Goal: Information Seeking & Learning: Learn about a topic

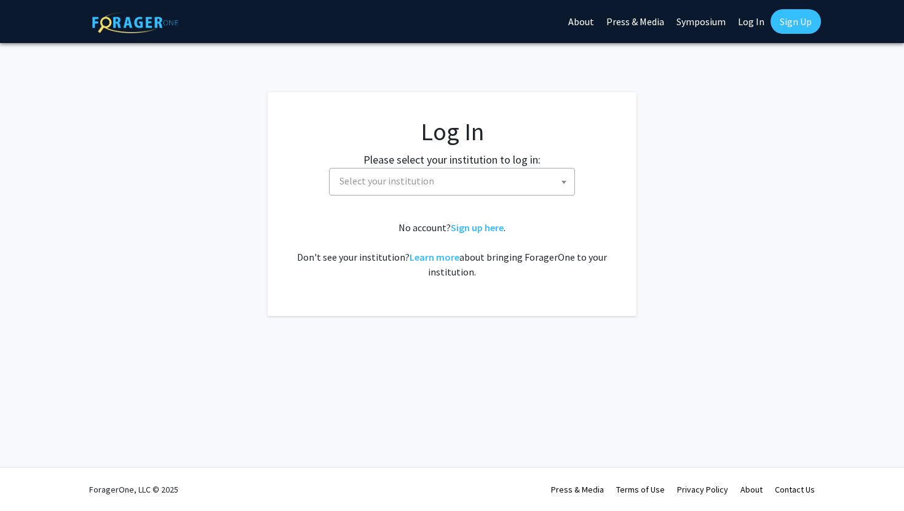
select select
click at [481, 180] on span "Select your institution" at bounding box center [455, 180] width 240 height 25
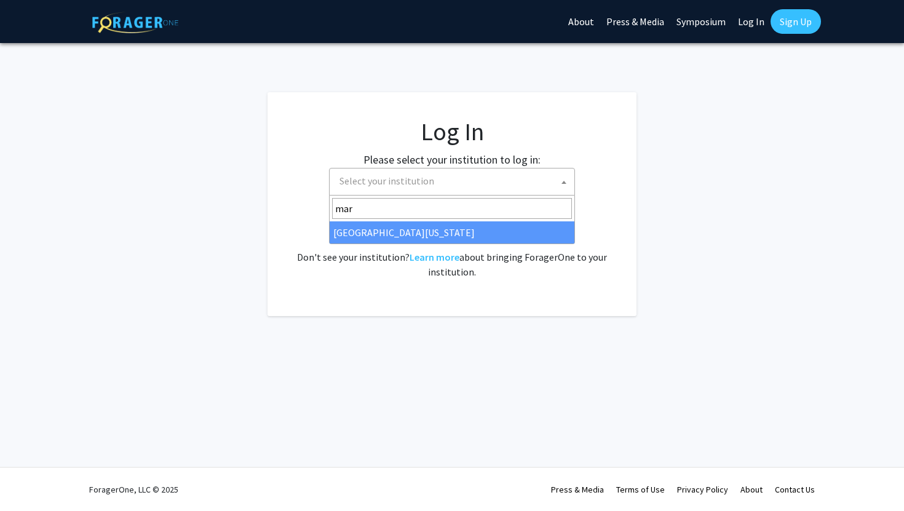
click at [405, 211] on input "mar" at bounding box center [452, 208] width 240 height 21
type input "mar"
select select "31"
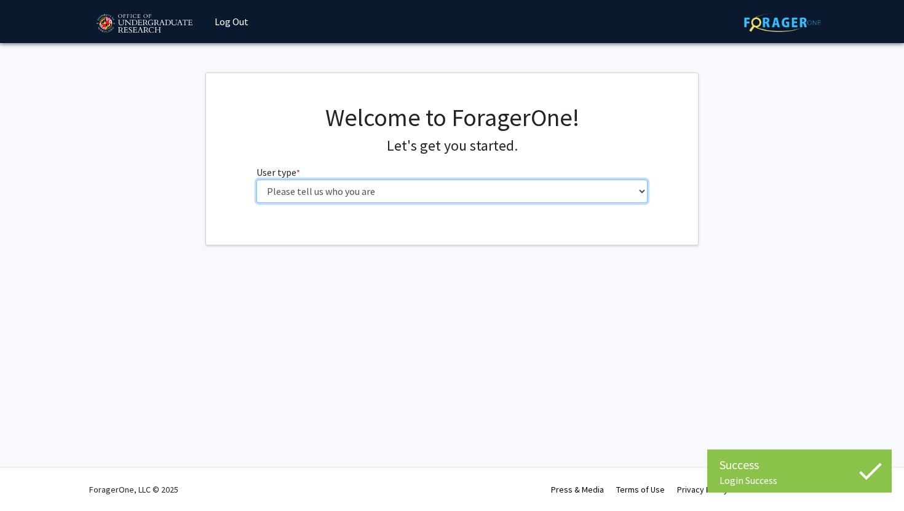
click at [362, 189] on select "Please tell us who you are Undergraduate Student Master's Student Doctoral Cand…" at bounding box center [452, 191] width 392 height 23
select select "1: undergrad"
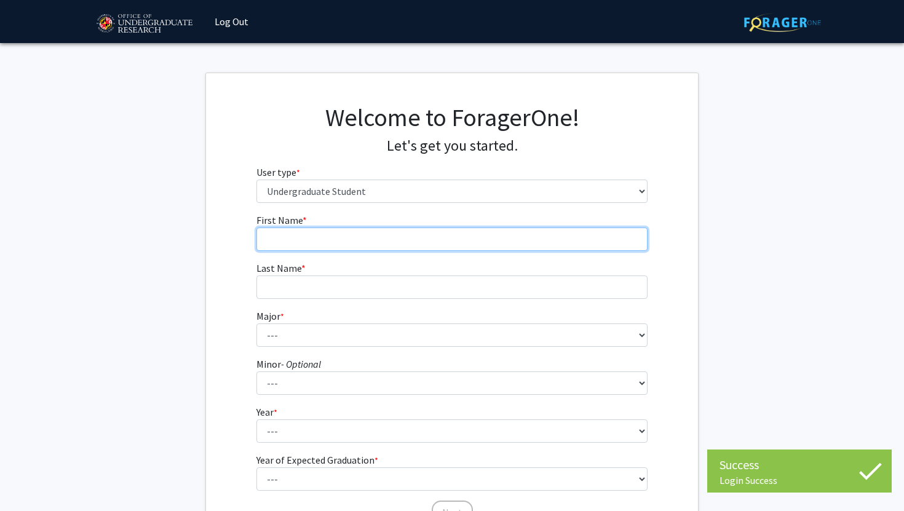
click at [352, 232] on input "First Name * required" at bounding box center [452, 239] width 392 height 23
type input "Ananya"
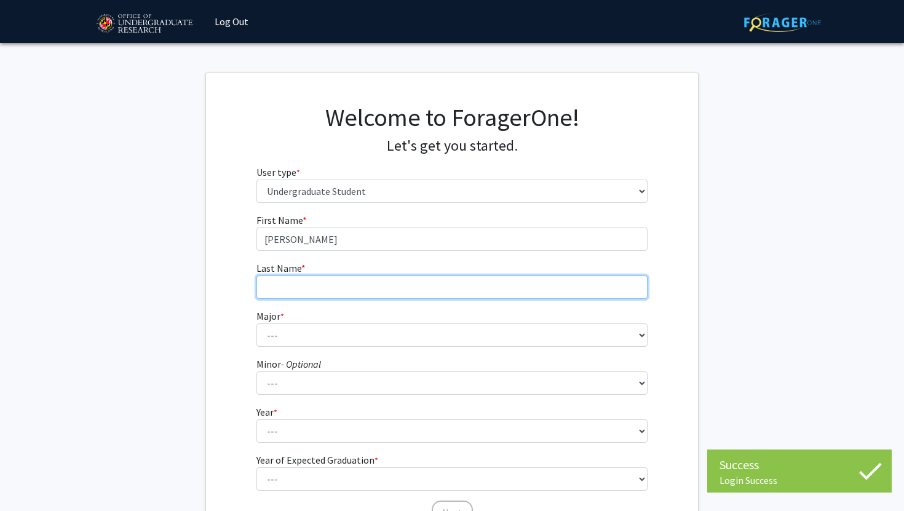
type input "Pandit"
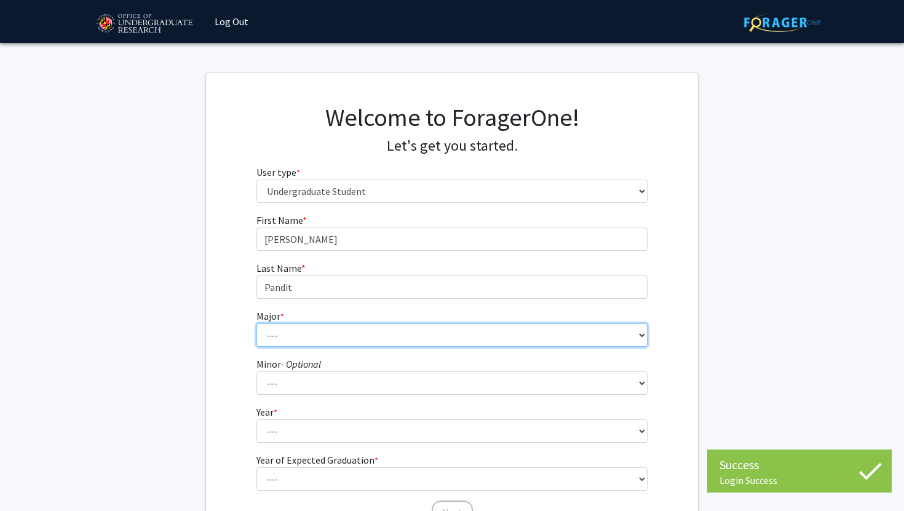
click at [317, 334] on select "--- Accounting Aerospace Engineering African American and Africana Studies Agri…" at bounding box center [452, 334] width 392 height 23
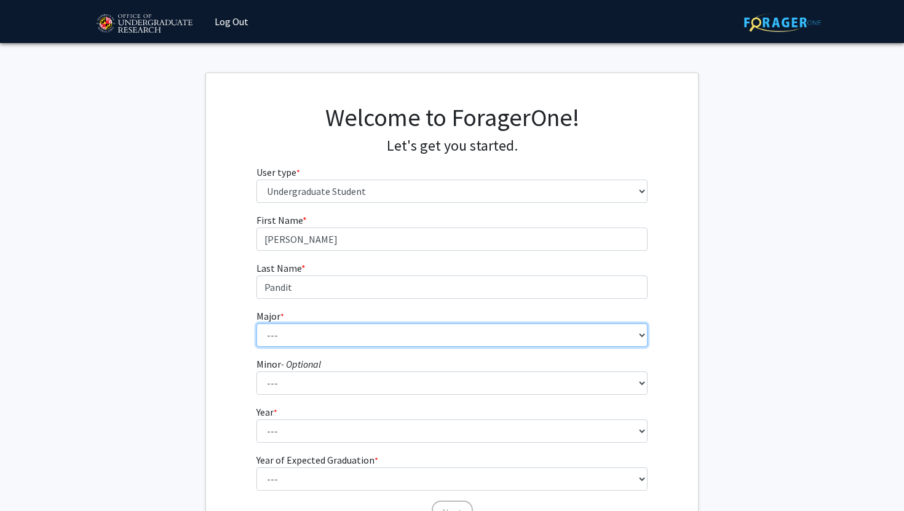
select select "74: 2375"
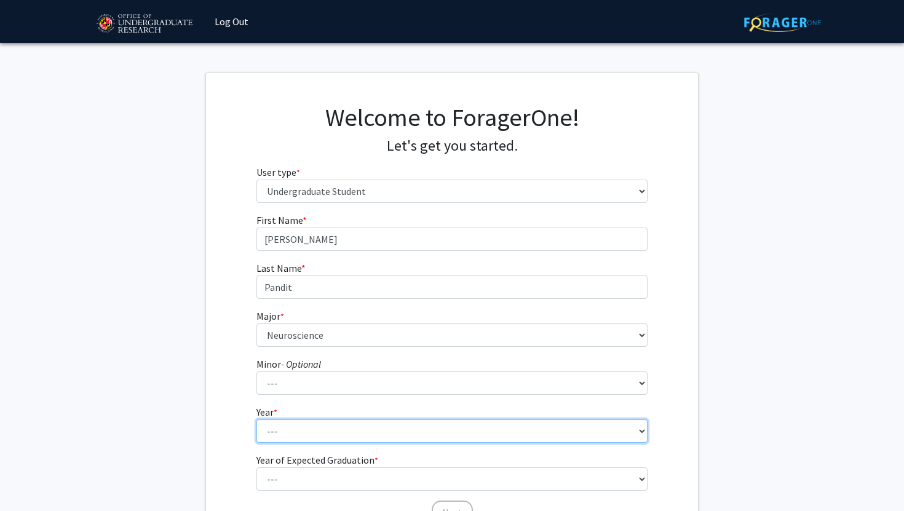
click at [278, 428] on select "--- First-year Sophomore Junior Senior Postbaccalaureate Certificate" at bounding box center [452, 430] width 392 height 23
select select "2: sophomore"
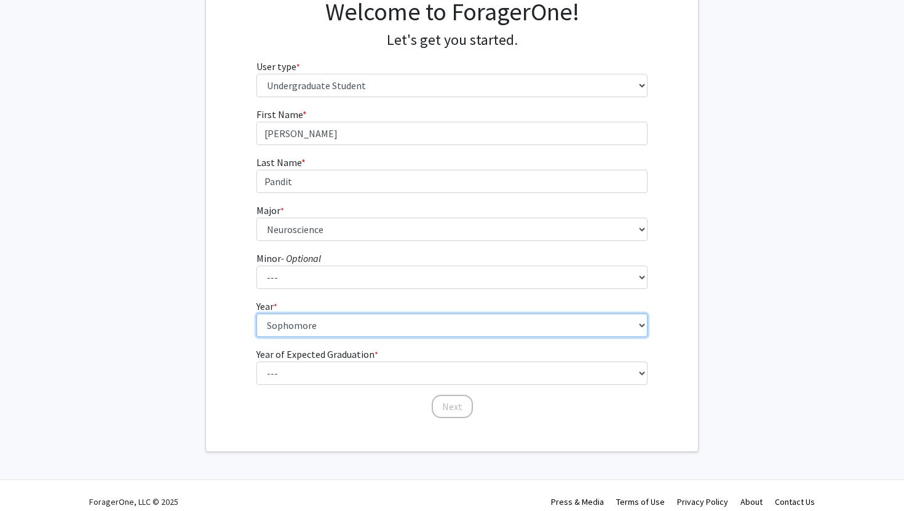
scroll to position [118, 0]
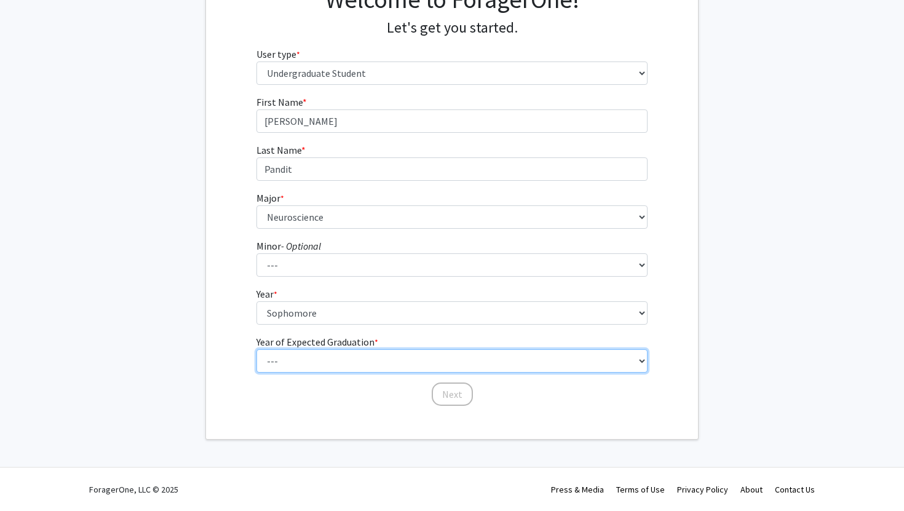
click at [339, 360] on select "--- 2025 2026 2027 2028 2029 2030 2031 2032 2033 2034" at bounding box center [452, 360] width 392 height 23
select select "4: 2028"
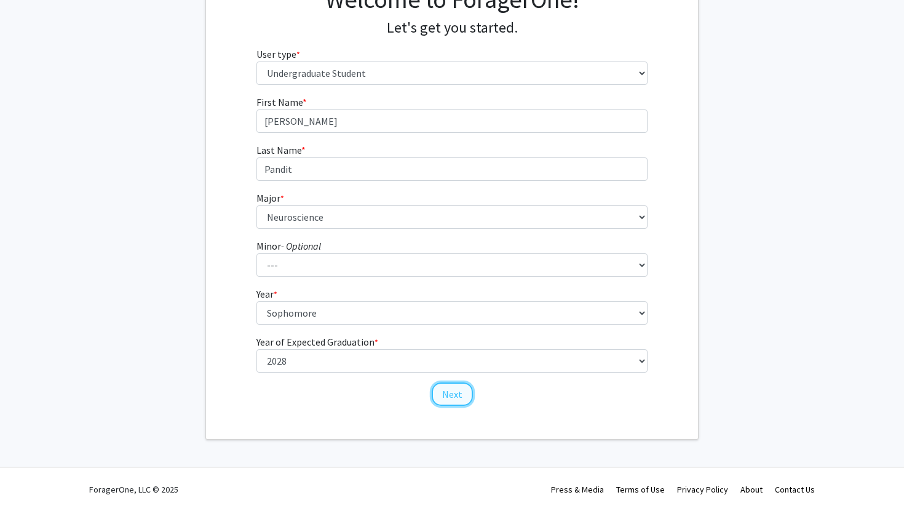
click at [450, 397] on button "Next" at bounding box center [452, 393] width 41 height 23
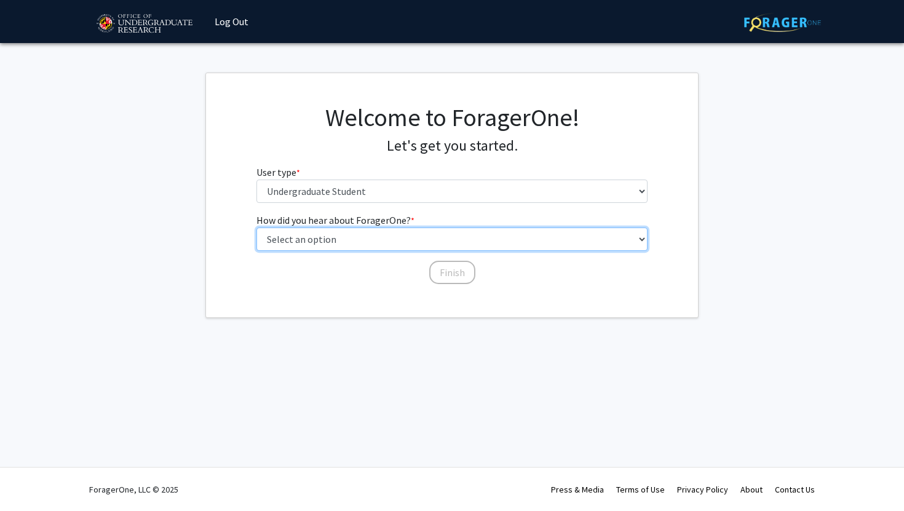
click at [384, 234] on select "Select an option Peer/student recommendation Faculty/staff recommendation Unive…" at bounding box center [452, 239] width 392 height 23
select select "3: university_website"
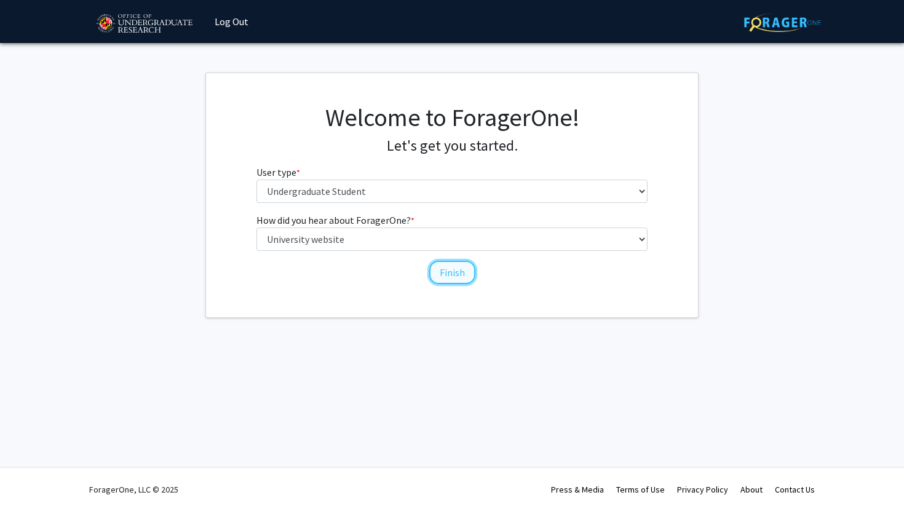
click at [453, 268] on button "Finish" at bounding box center [452, 272] width 46 height 23
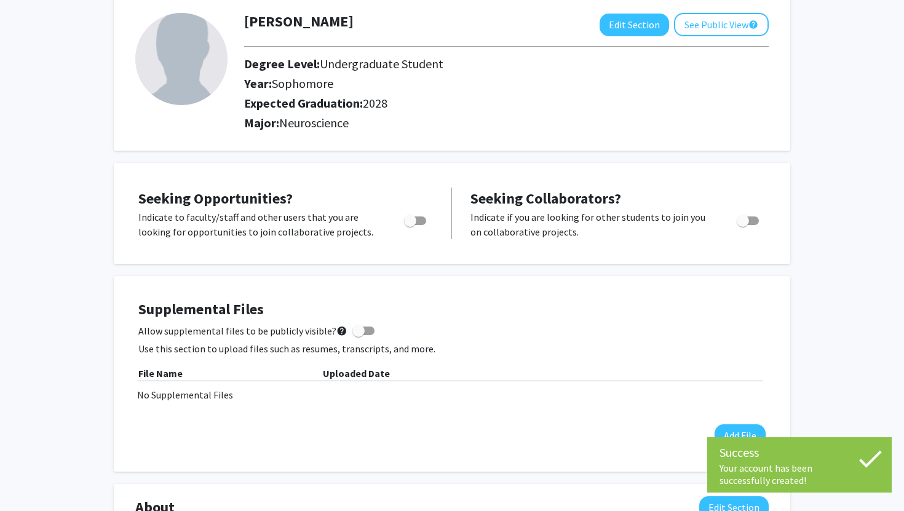
scroll to position [71, 0]
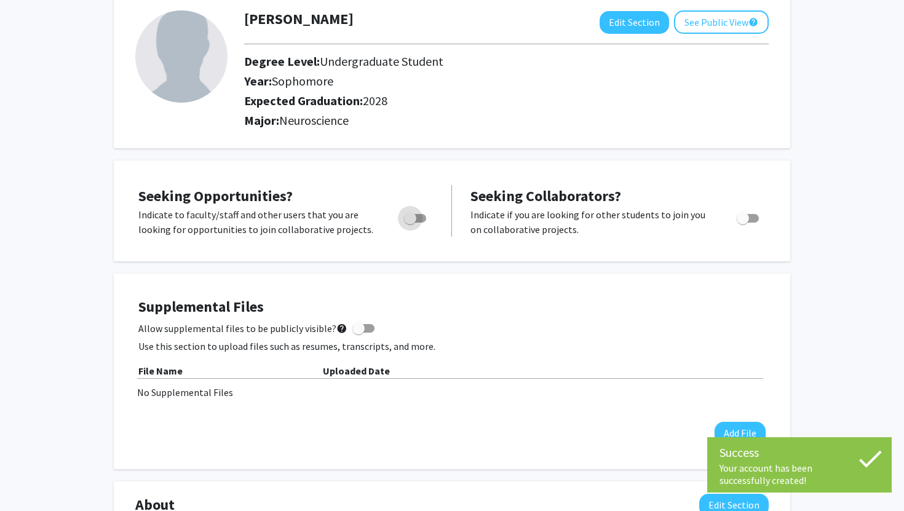
click at [424, 215] on span "Toggle" at bounding box center [415, 218] width 22 height 9
click at [410, 223] on input "Are you actively seeking opportunities?" at bounding box center [410, 223] width 1 height 1
checkbox input "true"
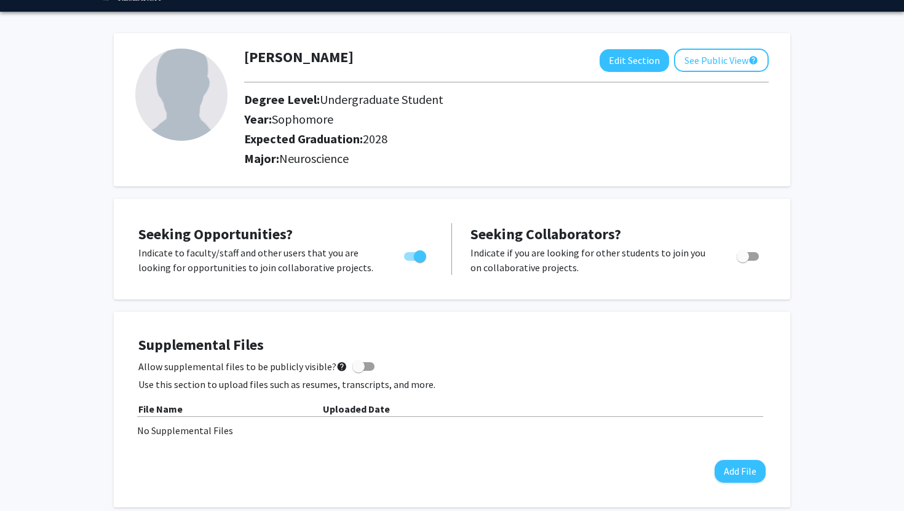
scroll to position [0, 0]
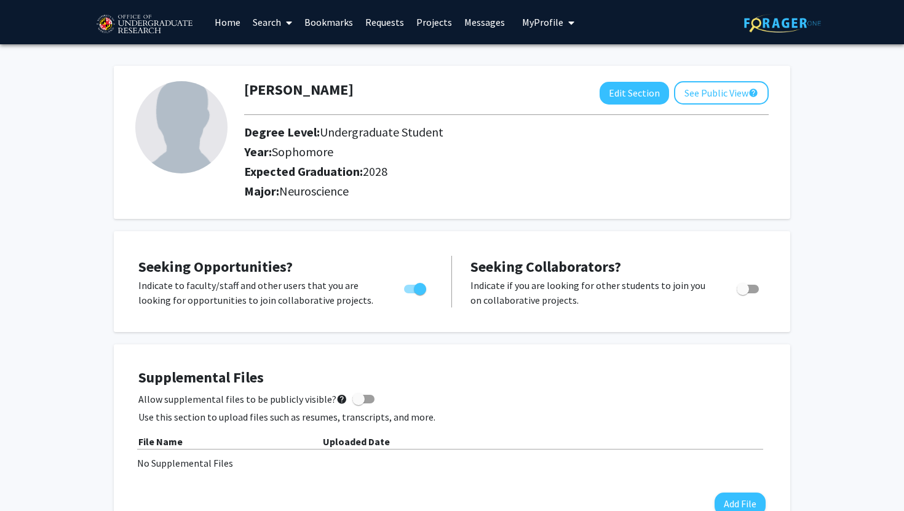
click at [274, 20] on link "Search" at bounding box center [273, 22] width 52 height 43
click at [295, 57] on span "Faculty/Staff" at bounding box center [292, 56] width 90 height 25
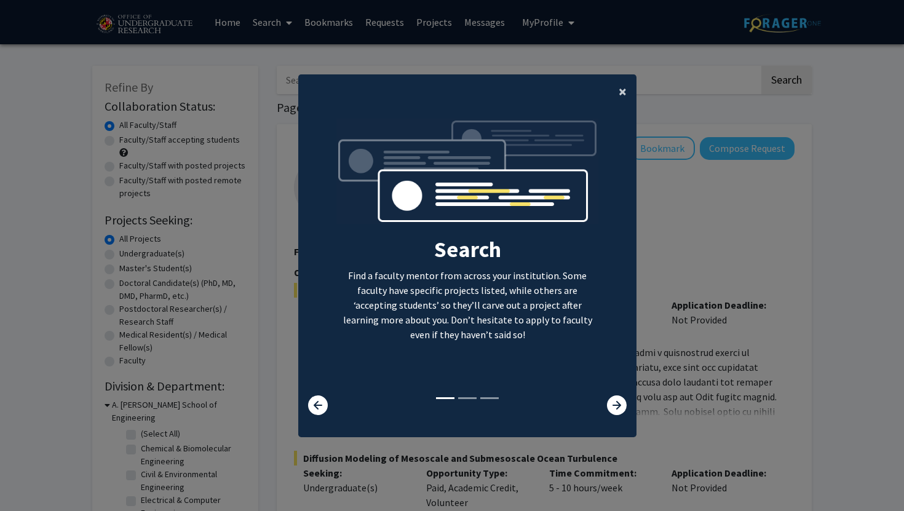
click at [625, 90] on span "×" at bounding box center [623, 91] width 8 height 19
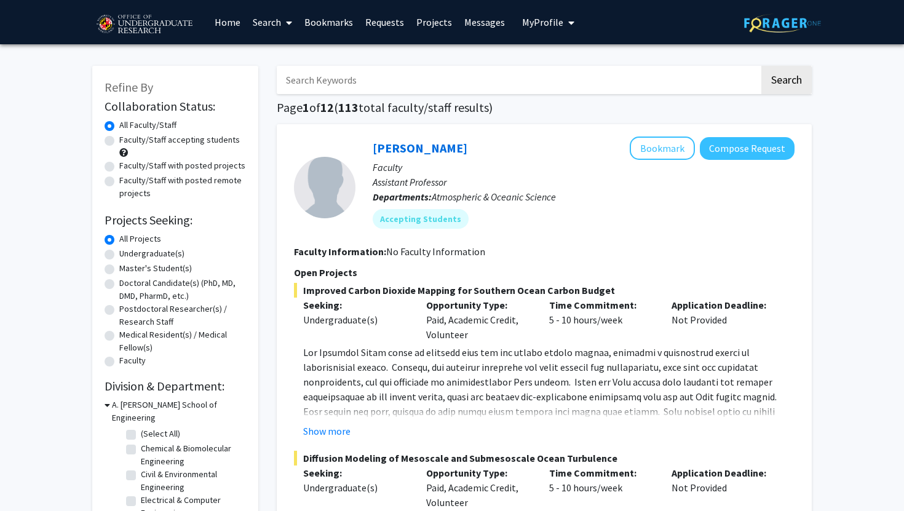
click at [154, 142] on label "Faculty/Staff accepting students" at bounding box center [179, 139] width 121 height 13
click at [127, 141] on input "Faculty/Staff accepting students" at bounding box center [123, 137] width 8 height 8
radio input "true"
click at [143, 253] on label "Undergraduate(s)" at bounding box center [151, 253] width 65 height 13
click at [127, 253] on input "Undergraduate(s)" at bounding box center [123, 251] width 8 height 8
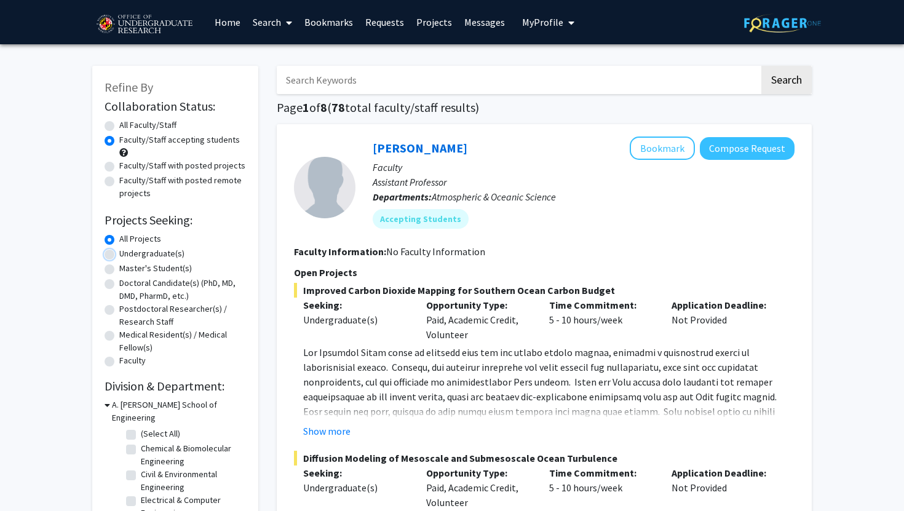
radio input "true"
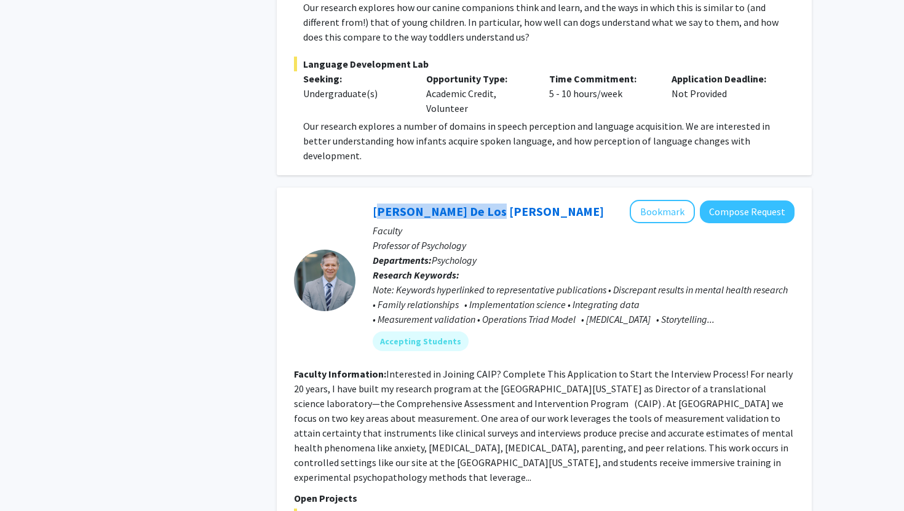
scroll to position [5504, 0]
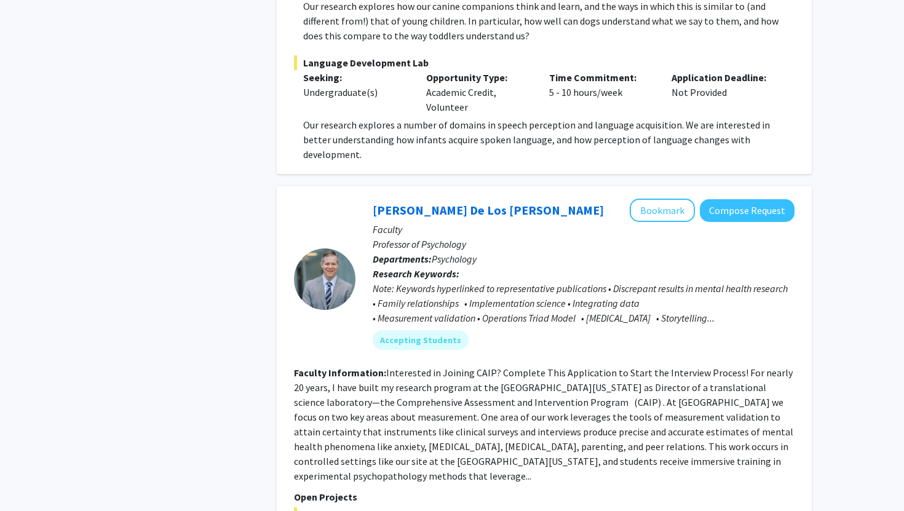
click at [362, 267] on div "Andres De Los Reyes Bookmark Compose Request Faculty Professor of Psychology De…" at bounding box center [574, 279] width 439 height 160
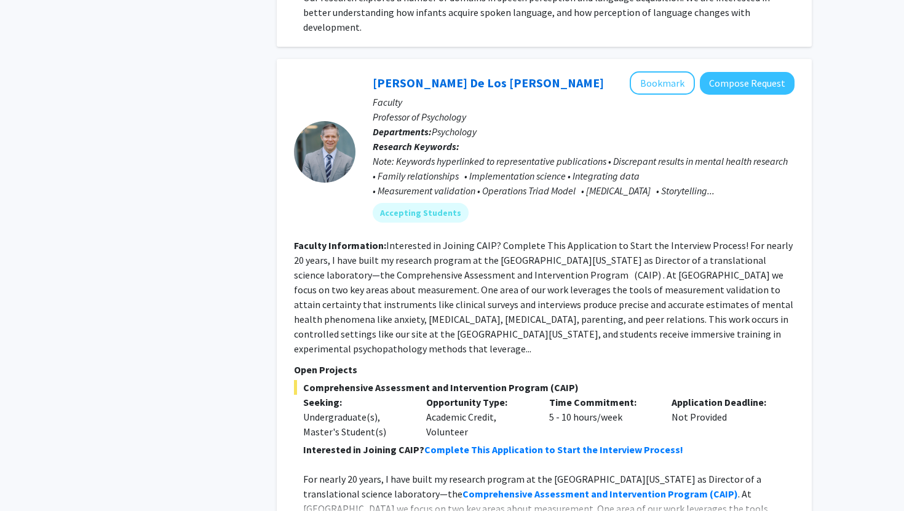
scroll to position [5633, 0]
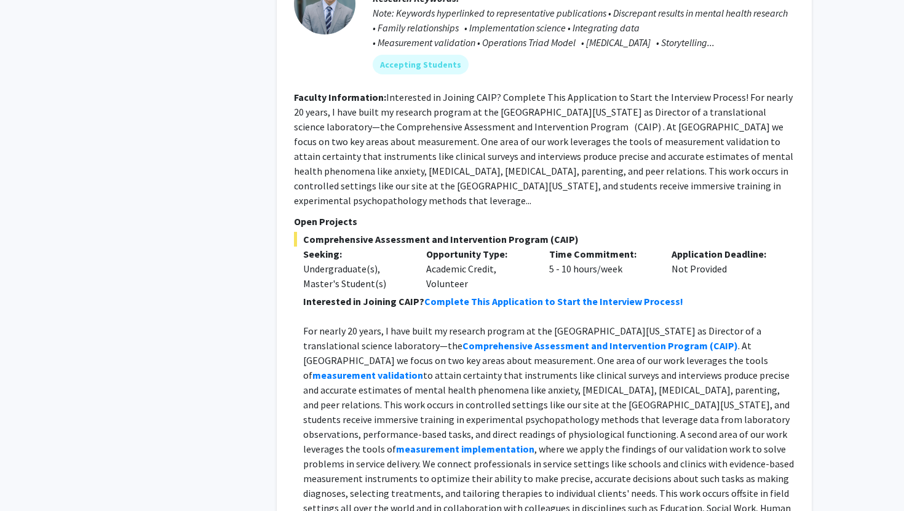
scroll to position [5894, 0]
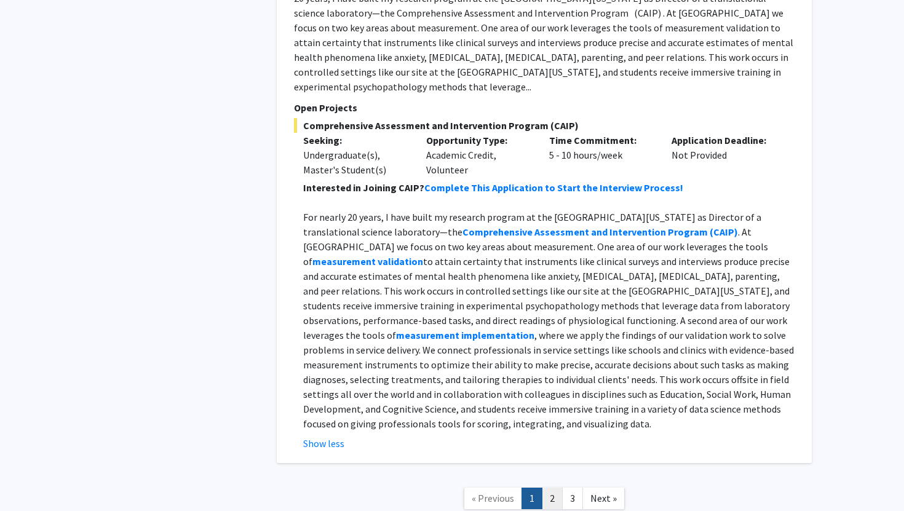
click at [549, 488] on link "2" at bounding box center [552, 499] width 21 height 22
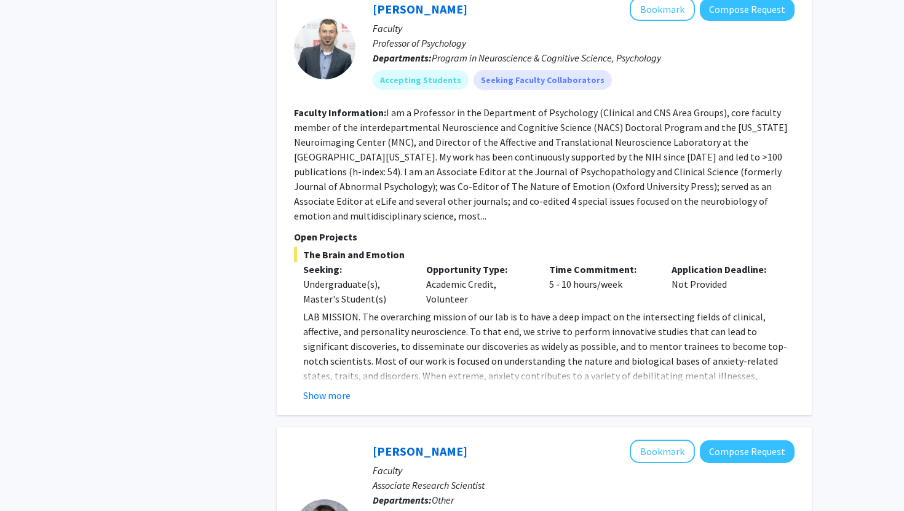
scroll to position [2185, 0]
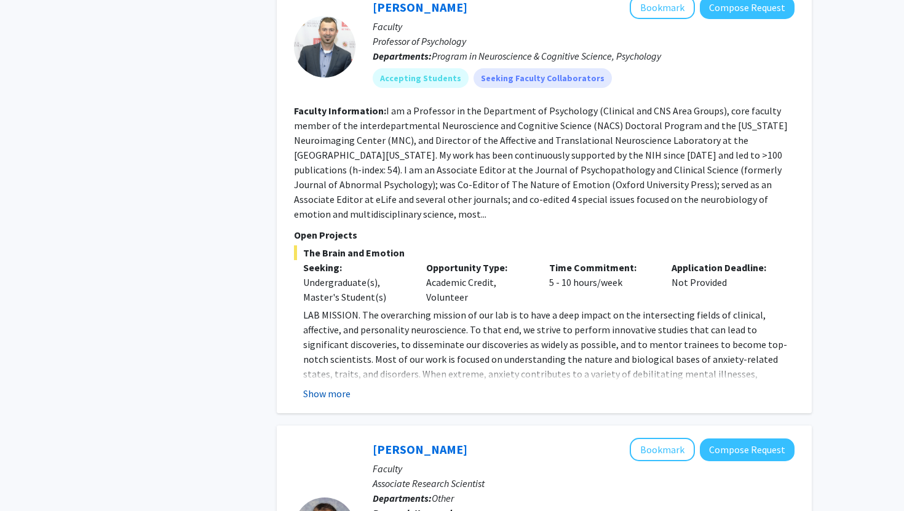
click at [314, 386] on button "Show more" at bounding box center [326, 393] width 47 height 15
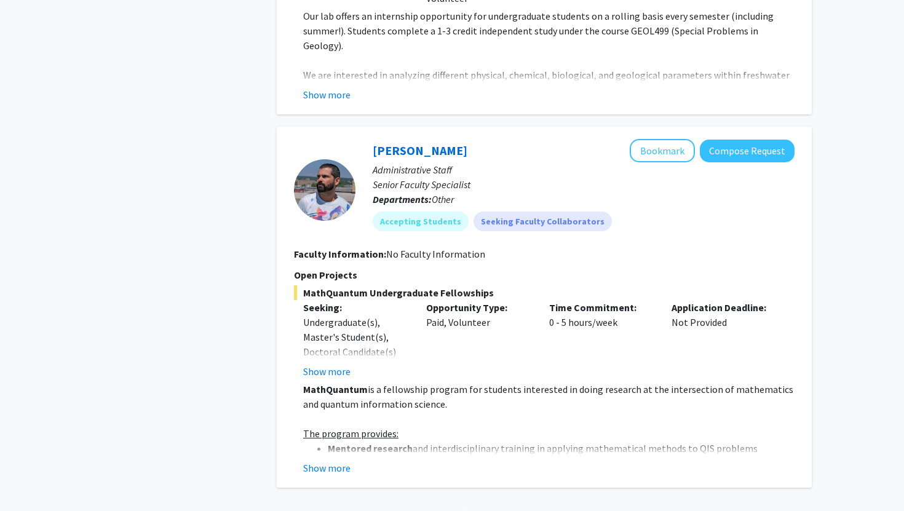
scroll to position [4444, 0]
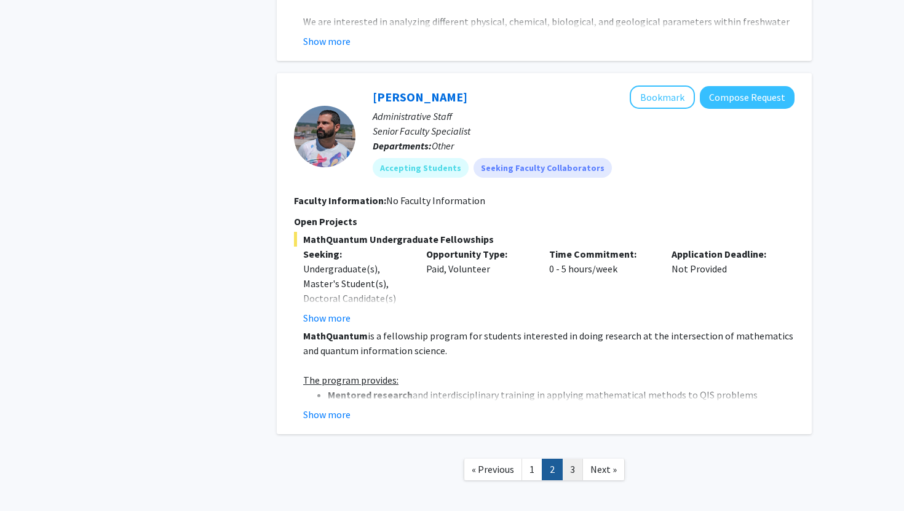
click at [575, 459] on link "3" at bounding box center [572, 470] width 21 height 22
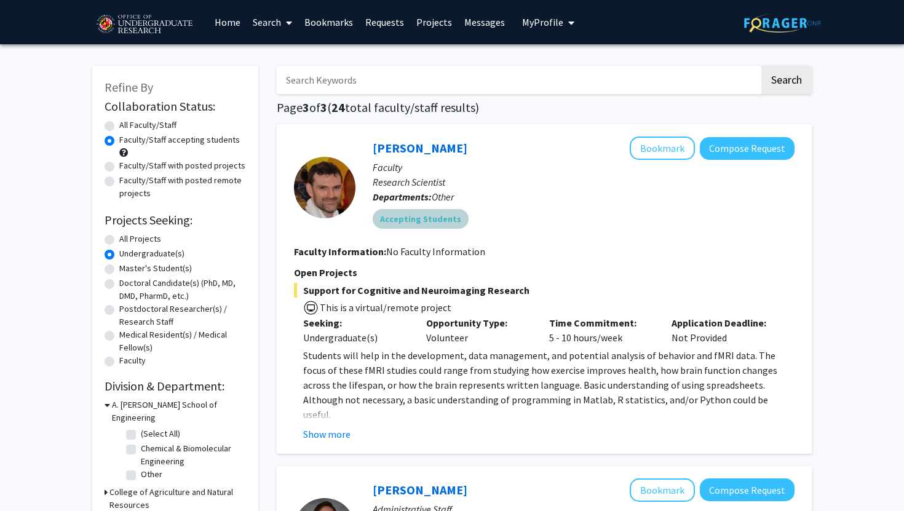
click at [533, 229] on div "Accepting Students" at bounding box center [583, 219] width 427 height 25
click at [521, 145] on div "Jeremy Purcell Bookmark Compose Request" at bounding box center [584, 148] width 422 height 23
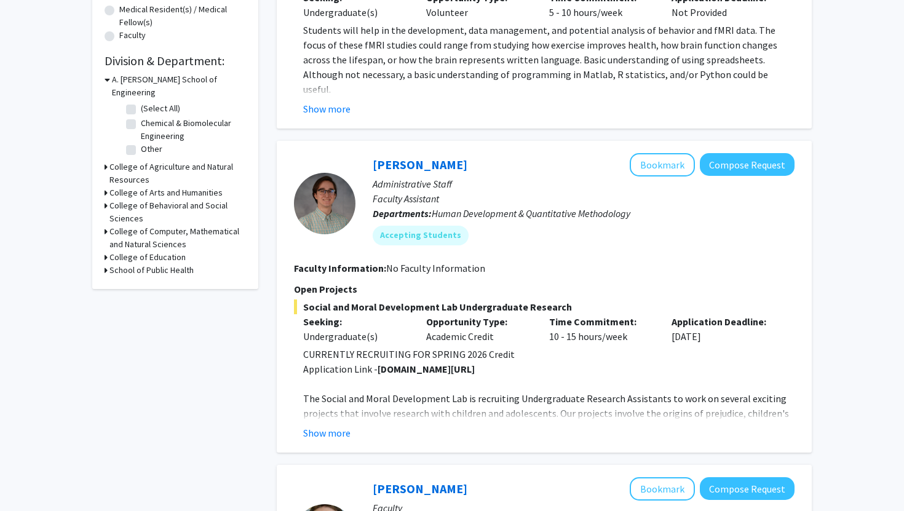
scroll to position [328, 0]
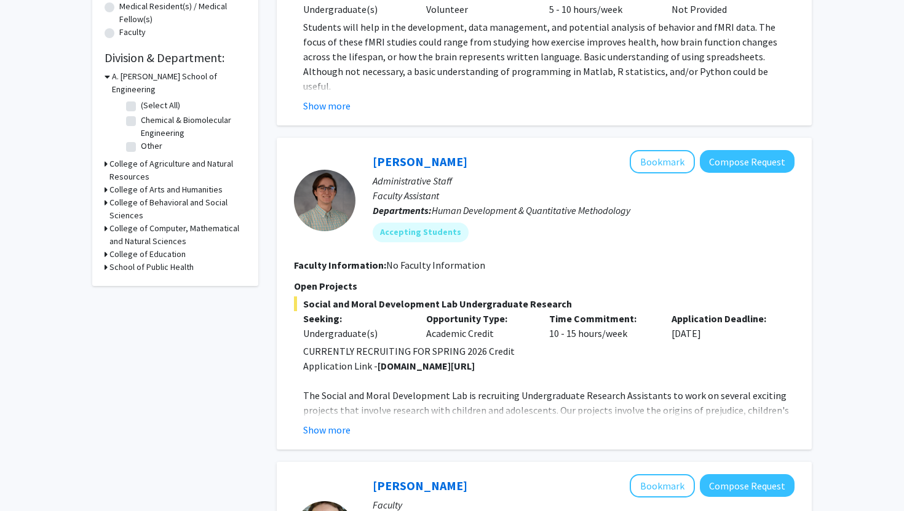
click at [873, 301] on div "Refine By Collaboration Status: Collaboration Status All Faculty/Staff Collabor…" at bounding box center [452, 495] width 904 height 1559
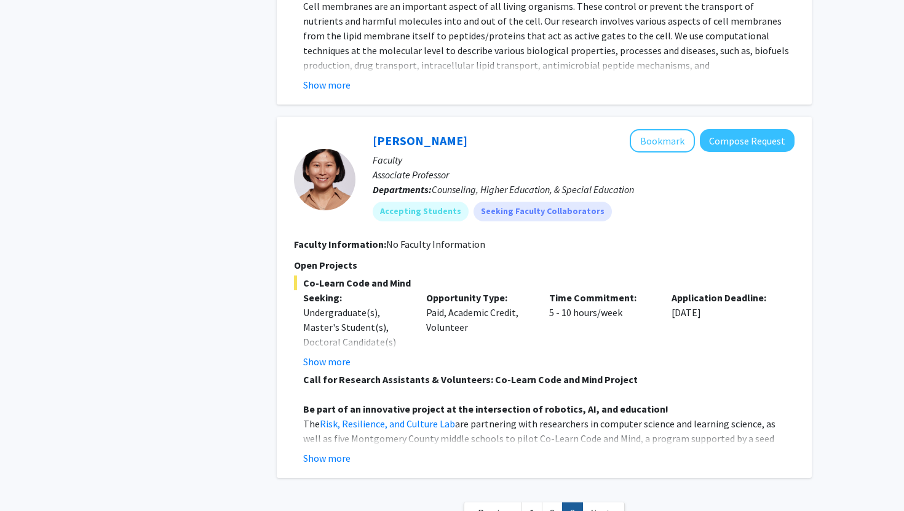
scroll to position [1018, 0]
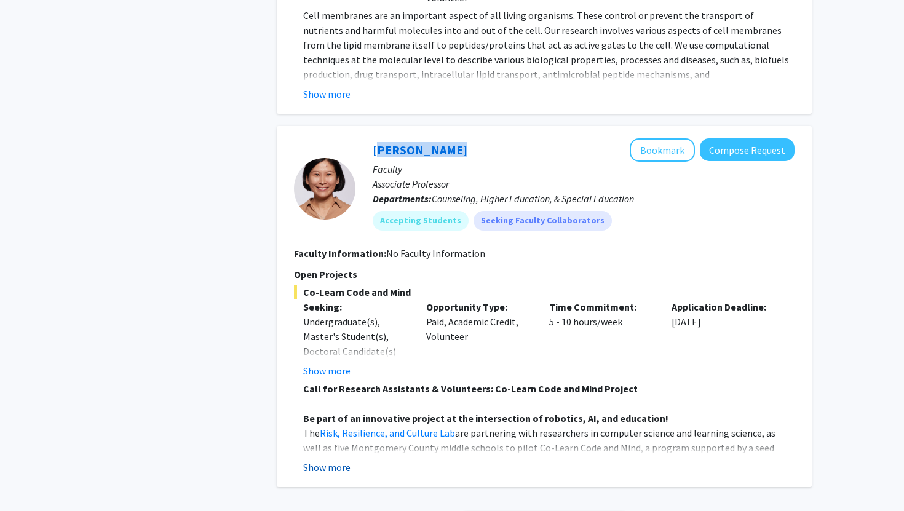
click at [326, 467] on button "Show more" at bounding box center [326, 467] width 47 height 15
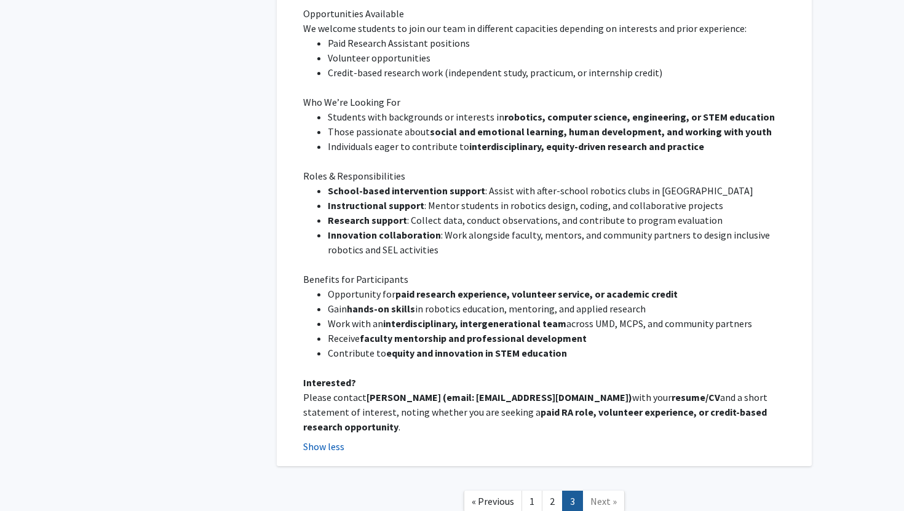
scroll to position [1646, 0]
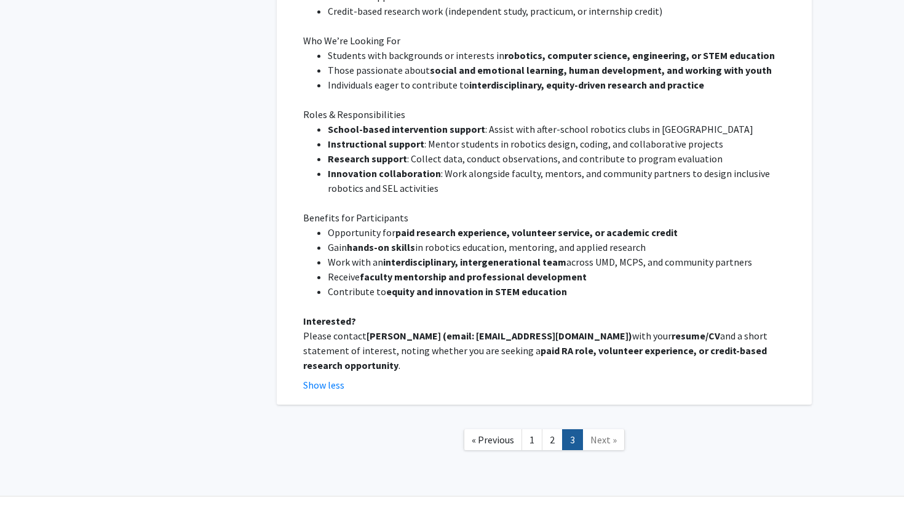
click at [604, 434] on span "Next »" at bounding box center [603, 440] width 26 height 12
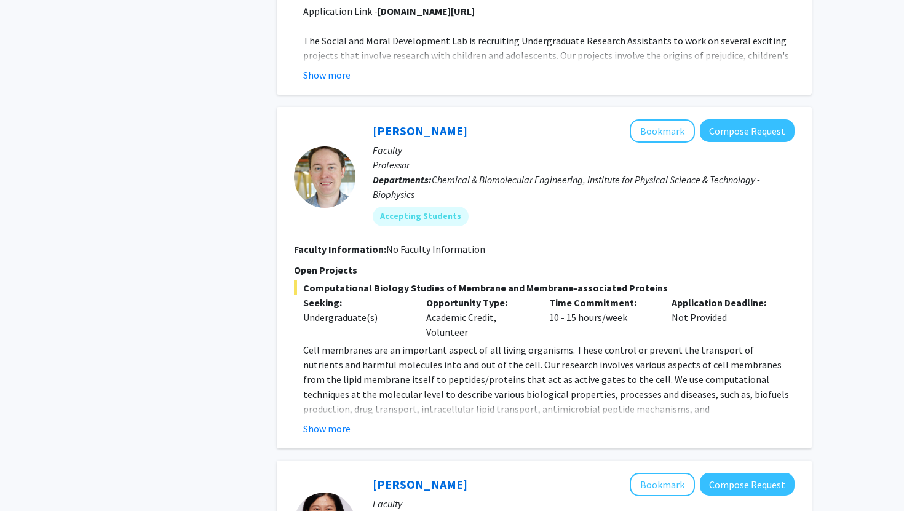
scroll to position [0, 0]
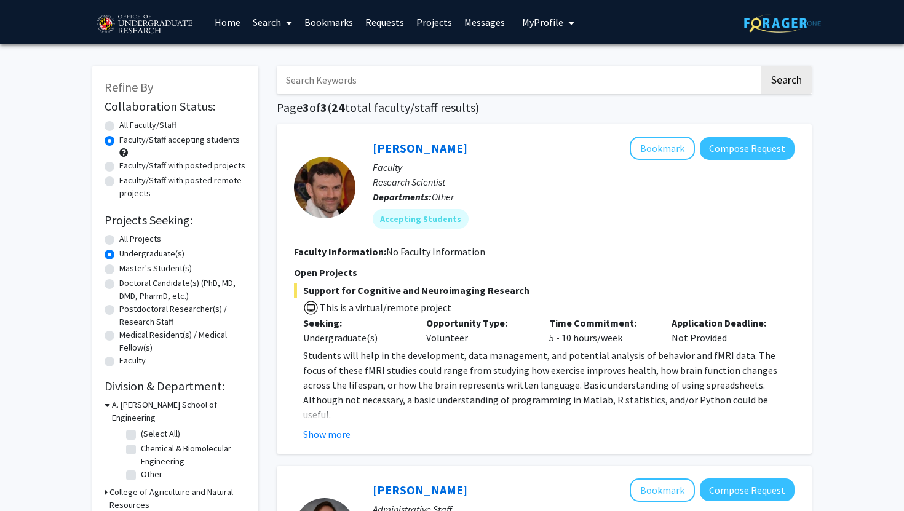
click at [141, 124] on label "All Faculty/Staff" at bounding box center [147, 125] width 57 height 13
click at [127, 124] on input "All Faculty/Staff" at bounding box center [123, 123] width 8 height 8
radio input "true"
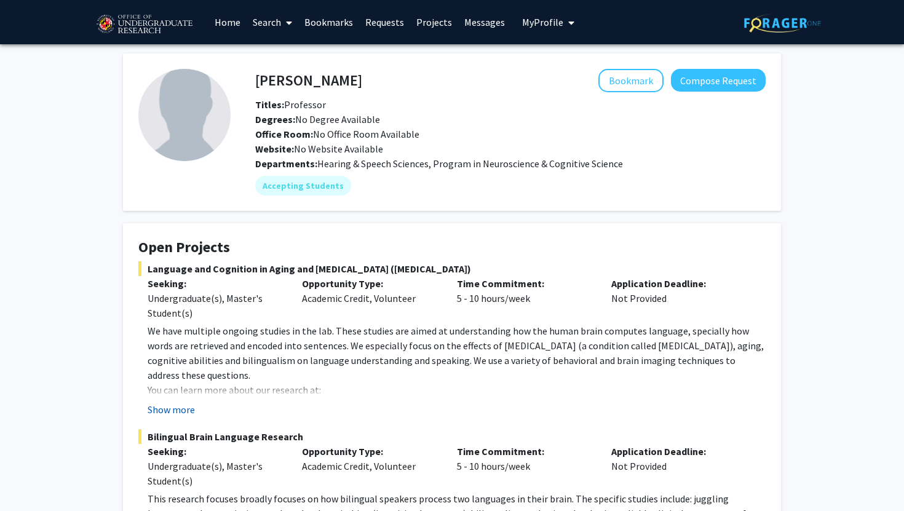
click at [156, 413] on button "Show more" at bounding box center [171, 409] width 47 height 15
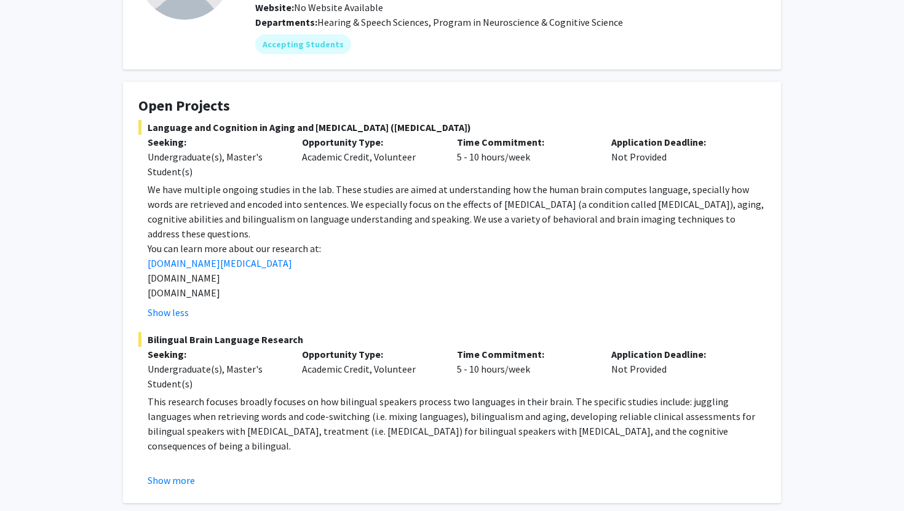
scroll to position [140, 0]
click at [172, 474] on button "Show more" at bounding box center [171, 481] width 47 height 15
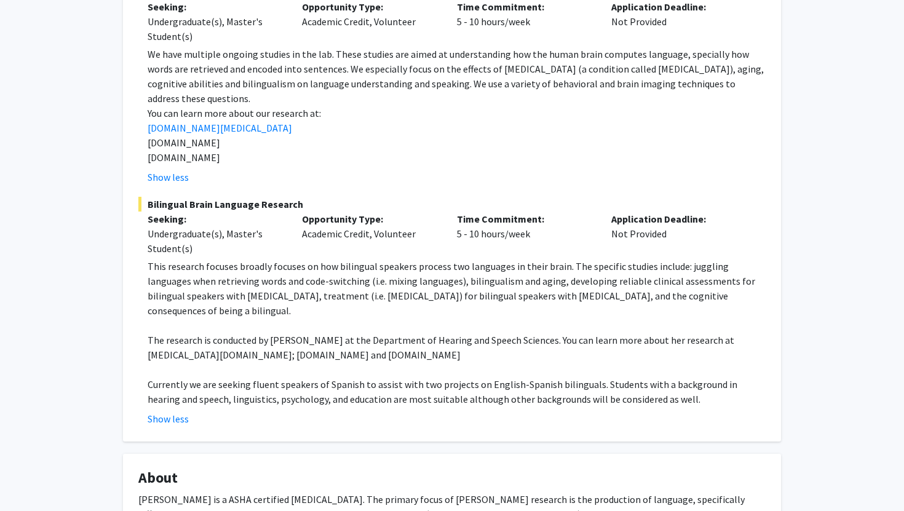
scroll to position [279, 0]
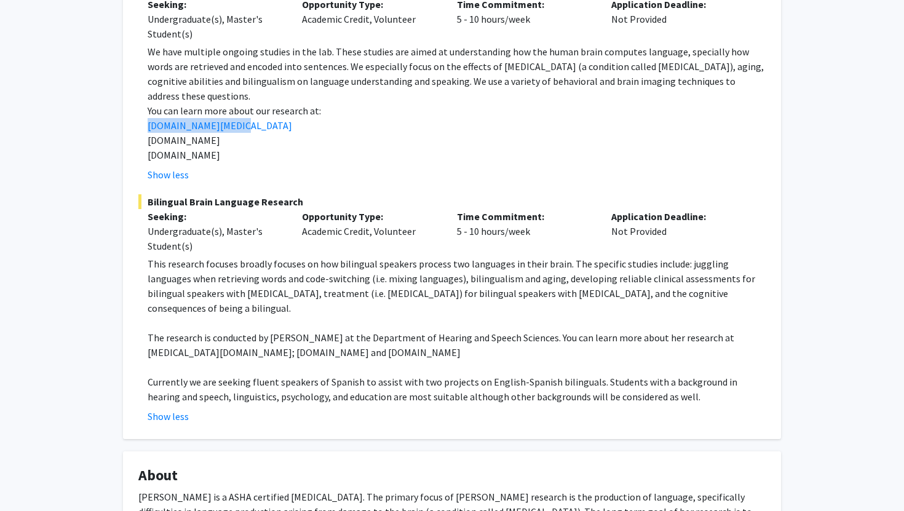
drag, startPoint x: 163, startPoint y: 387, endPoint x: 128, endPoint y: 366, distance: 41.1
click at [129, 367] on fg-card "Open Projects Language and Cognition in Aging and Brain Damage (aphasia) Seekin…" at bounding box center [452, 191] width 658 height 495
click at [128, 366] on fg-card "Open Projects Language and Cognition in Aging and Brain Damage (aphasia) Seekin…" at bounding box center [452, 191] width 658 height 495
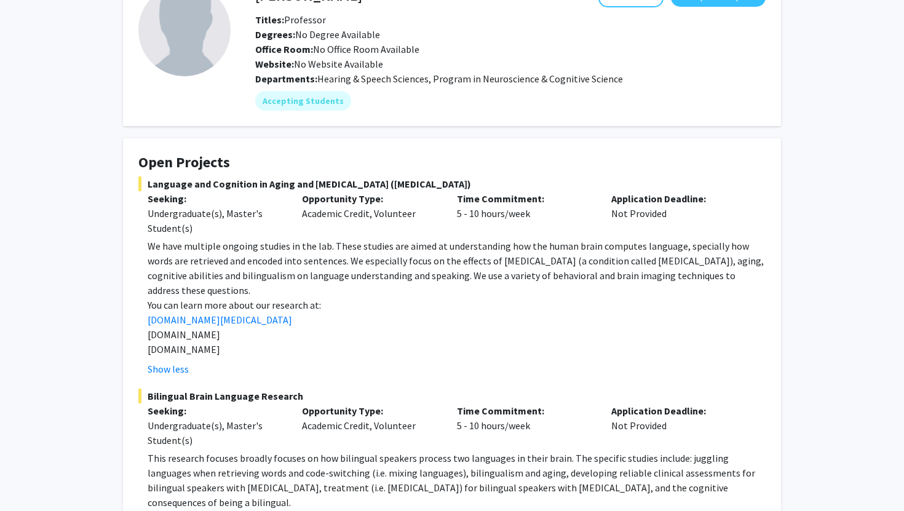
scroll to position [0, 0]
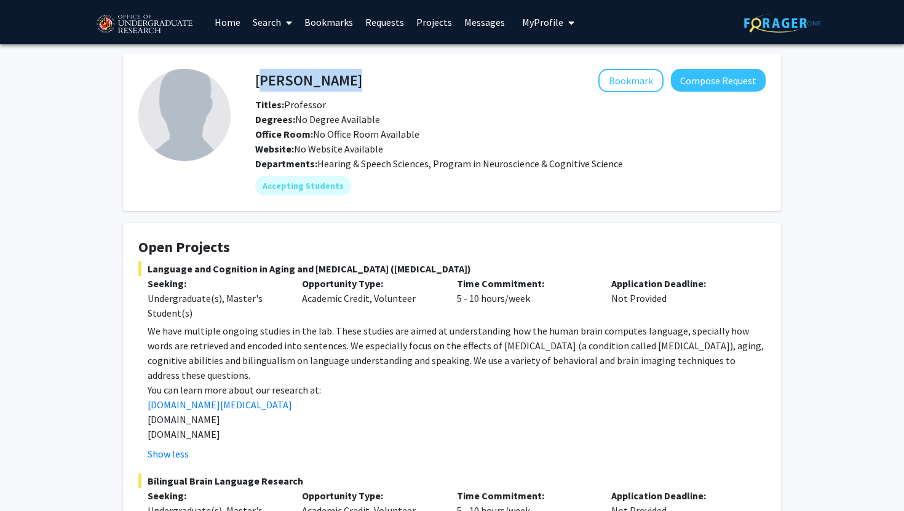
drag, startPoint x: 255, startPoint y: 76, endPoint x: 467, endPoint y: 76, distance: 212.2
click at [468, 77] on div "Yasmeen Faroqi-Shah Bookmark Compose Request" at bounding box center [510, 80] width 529 height 23
copy h4 "Yasmeen Faroqi-Shah"
click at [485, 172] on fg-user-badges "Accepting Students" at bounding box center [510, 183] width 510 height 25
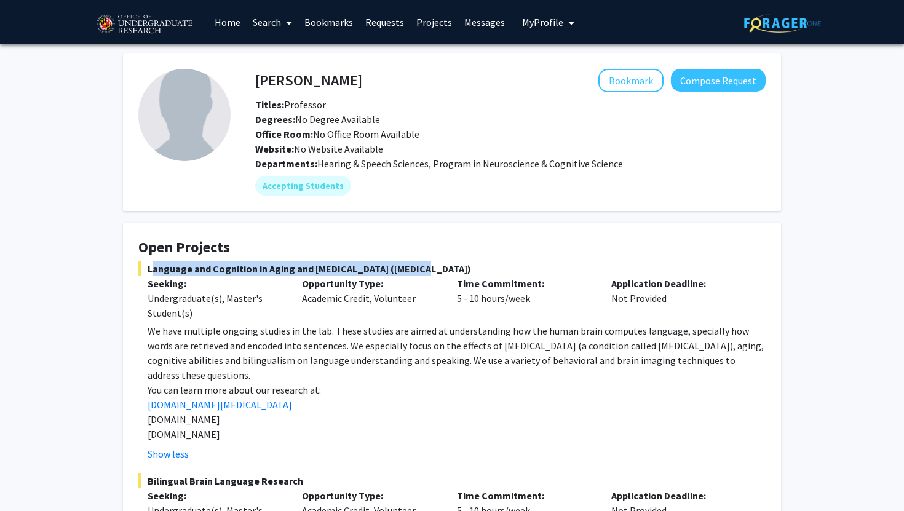
drag, startPoint x: 146, startPoint y: 268, endPoint x: 413, endPoint y: 270, distance: 266.3
click at [413, 270] on span "Language and Cognition in Aging and Brain Damage (aphasia)" at bounding box center [451, 268] width 627 height 15
copy span "Language and Cognition in Aging and Brain Damage (aphasia)"
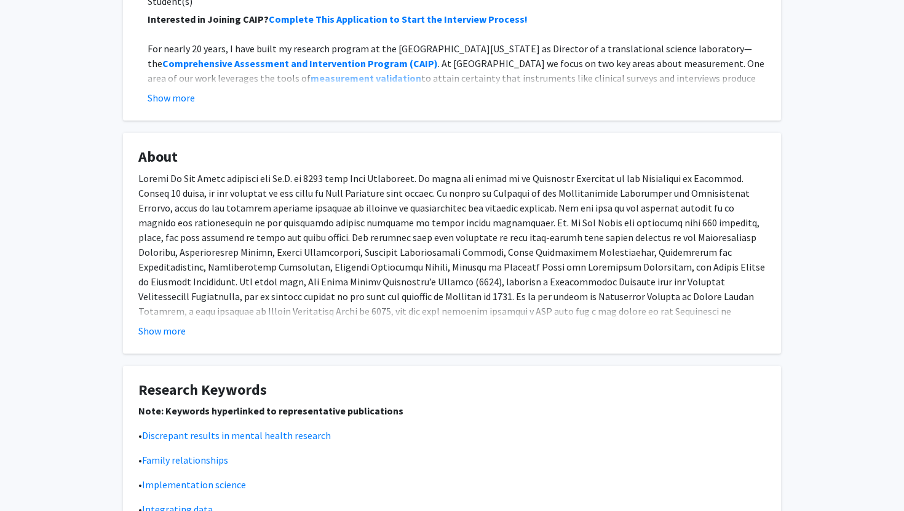
scroll to position [314, 0]
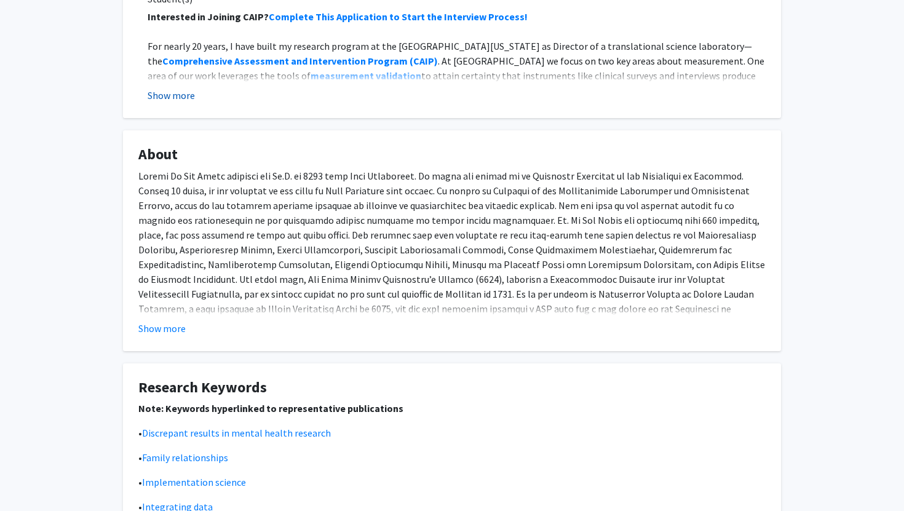
click at [175, 89] on button "Show more" at bounding box center [171, 95] width 47 height 15
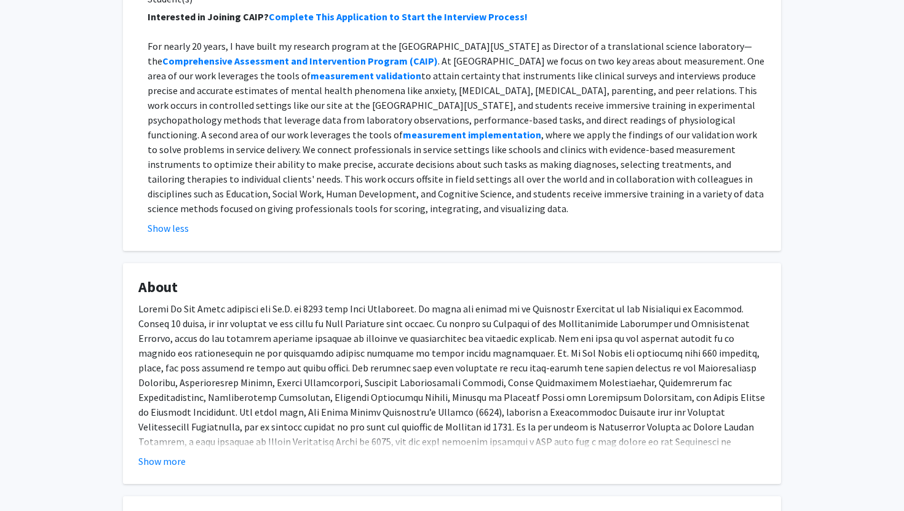
click at [691, 119] on p "For nearly 20 years, I have built my research program at the University of Mary…" at bounding box center [457, 127] width 618 height 177
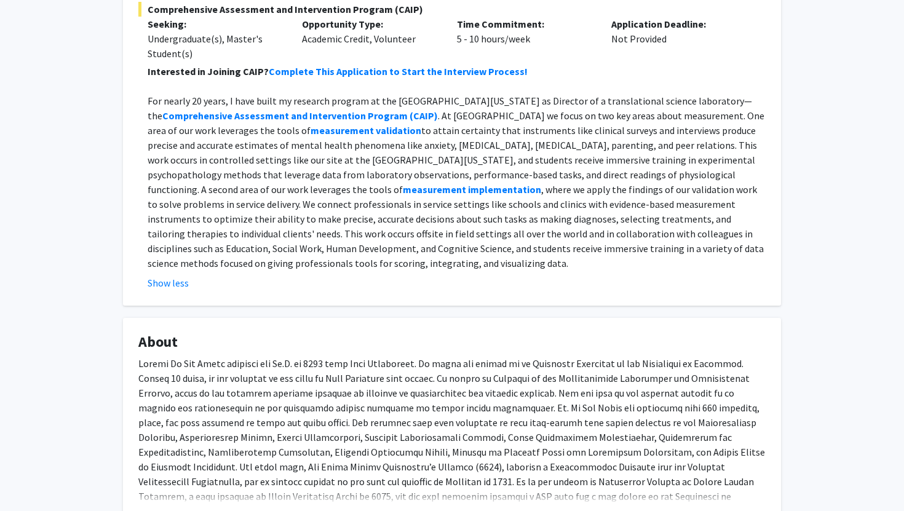
scroll to position [252, 0]
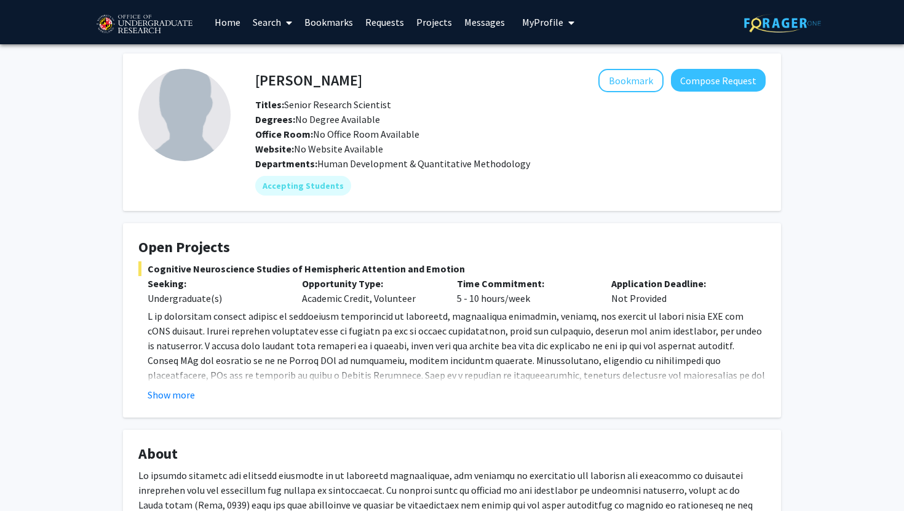
scroll to position [20, 0]
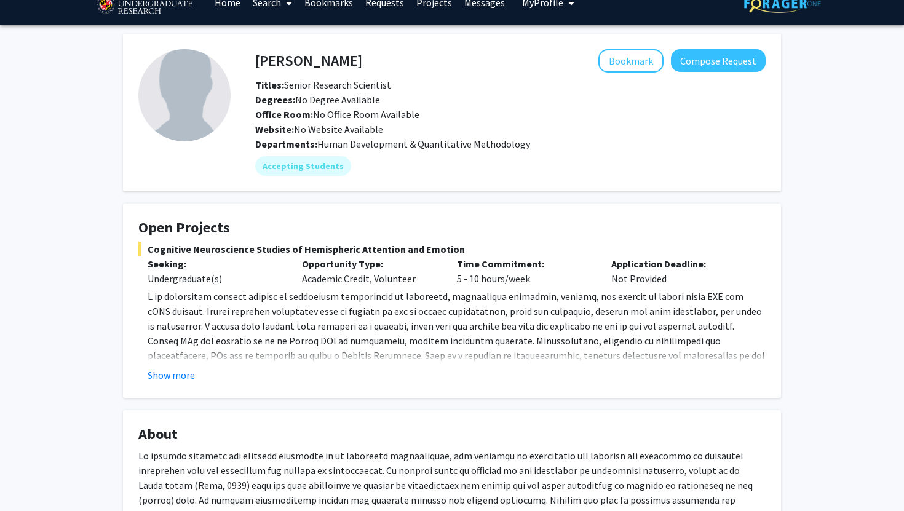
click at [0, 296] on div "Joseph Dien Bookmark Compose Request Titles: Senior Research Scientist Degrees:…" at bounding box center [452, 430] width 904 height 810
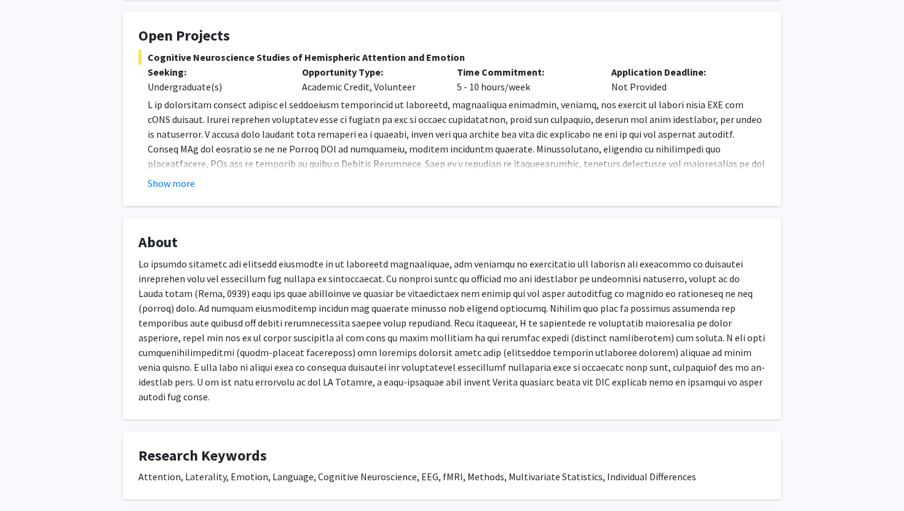
scroll to position [210, 0]
click at [156, 186] on button "Show more" at bounding box center [171, 184] width 47 height 15
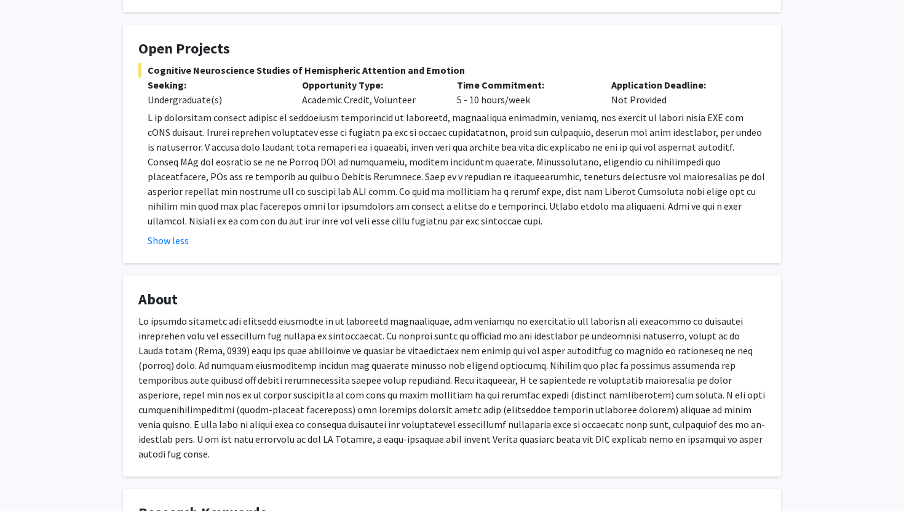
scroll to position [420, 0]
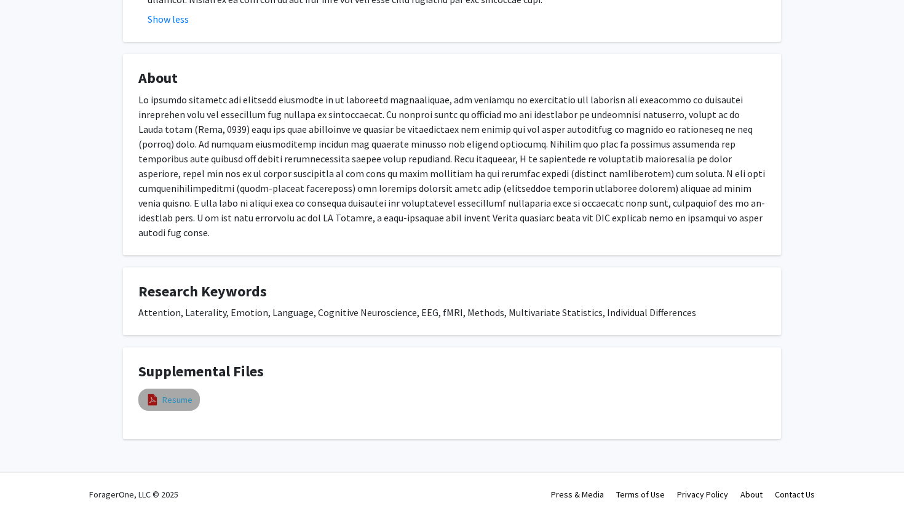
click at [178, 394] on link "Resume" at bounding box center [177, 400] width 30 height 13
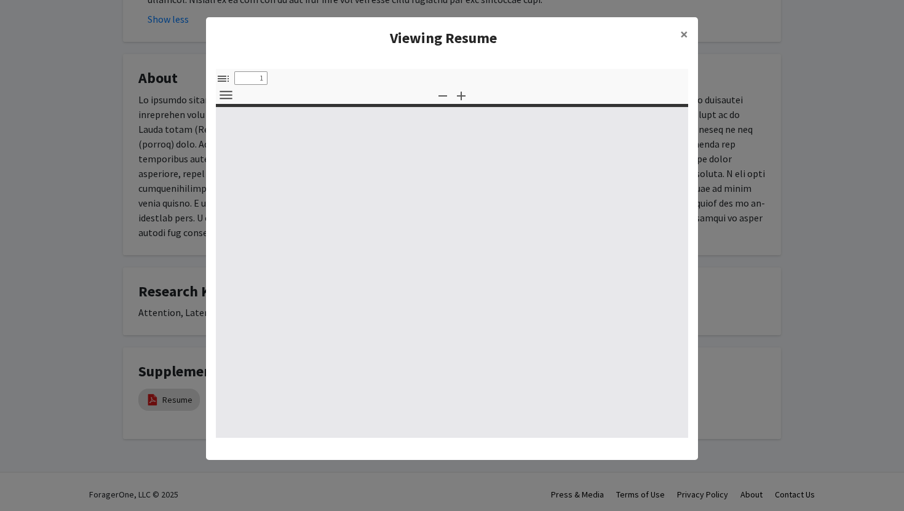
select select "custom"
type input "0"
select select "custom"
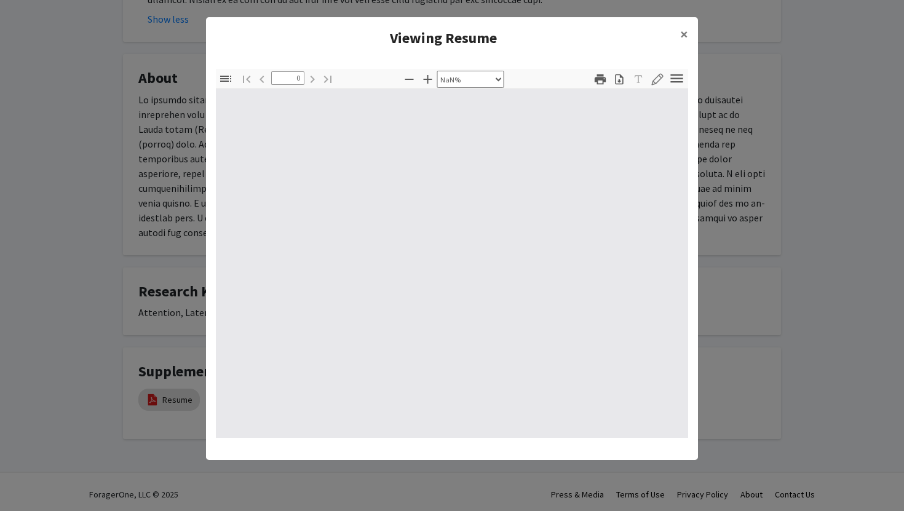
type input "1"
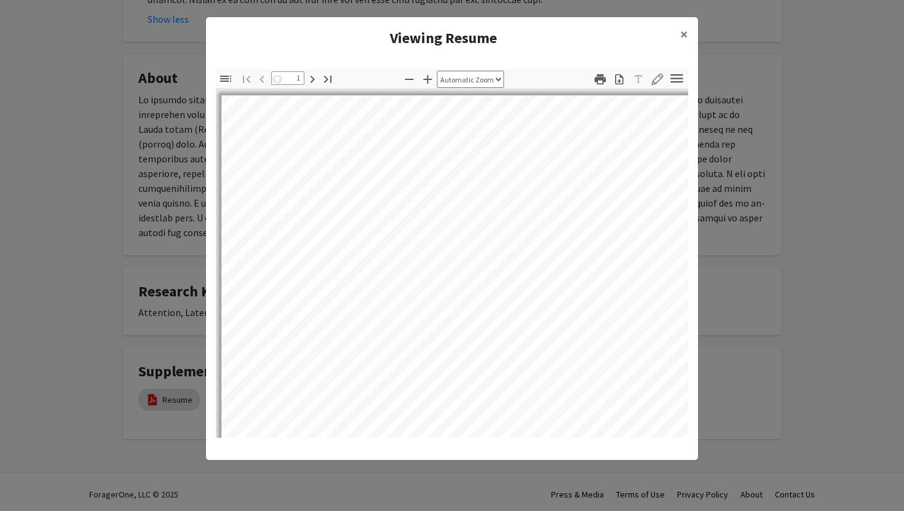
select select "auto"
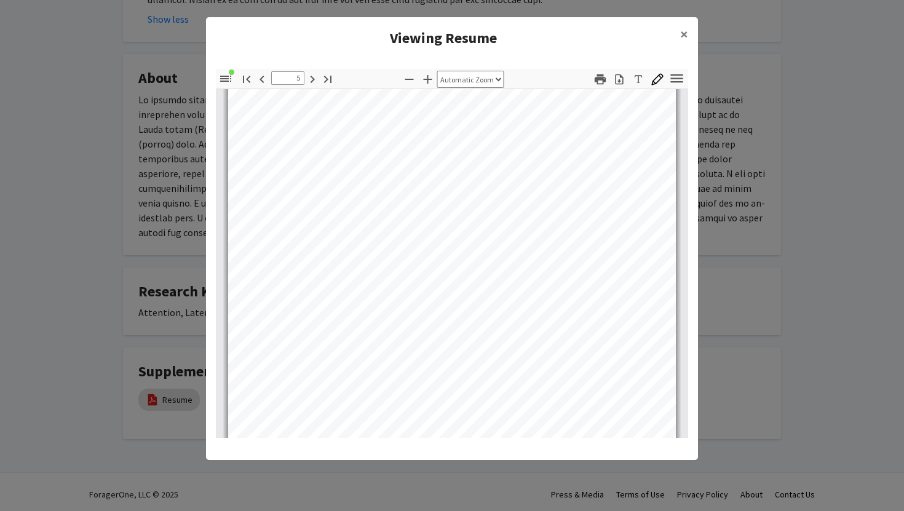
scroll to position [1938, 0]
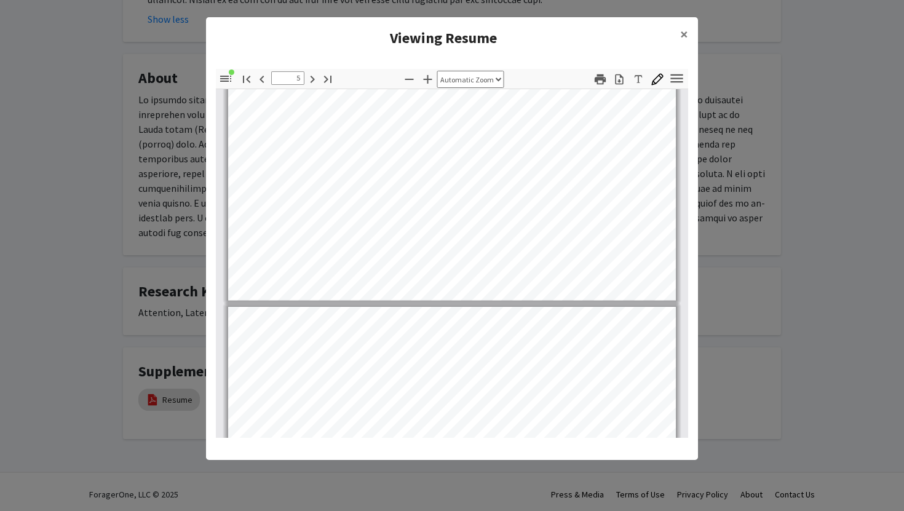
type input "4"
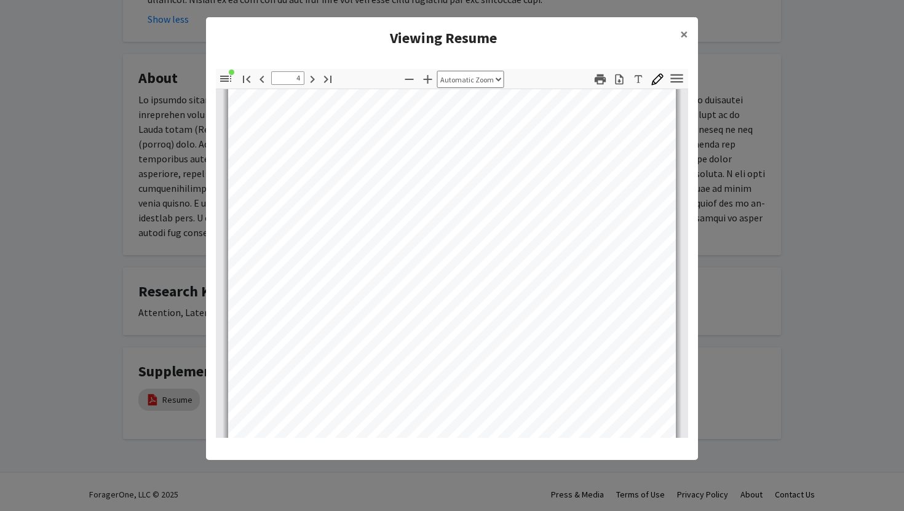
click at [121, 323] on modal-container "Viewing Resume × Thumbnails Document Outline Attachments Layers Current Outline…" at bounding box center [452, 255] width 904 height 511
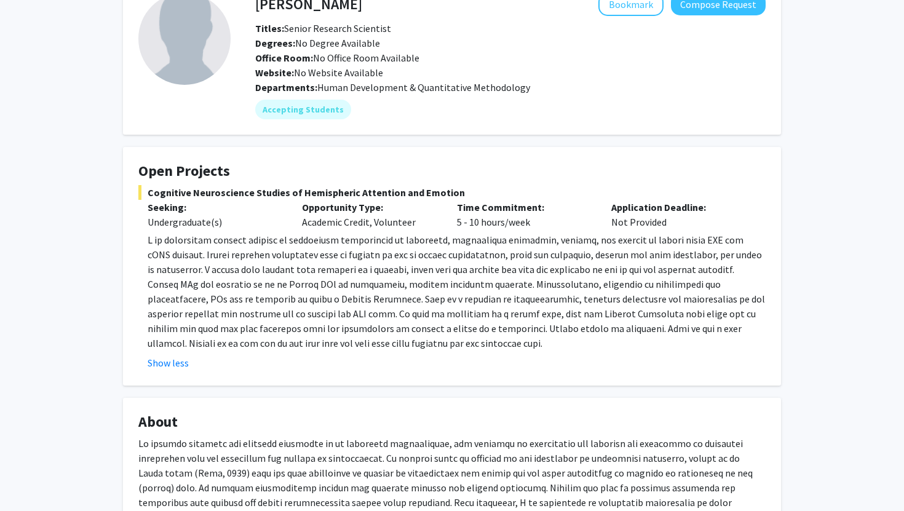
scroll to position [0, 0]
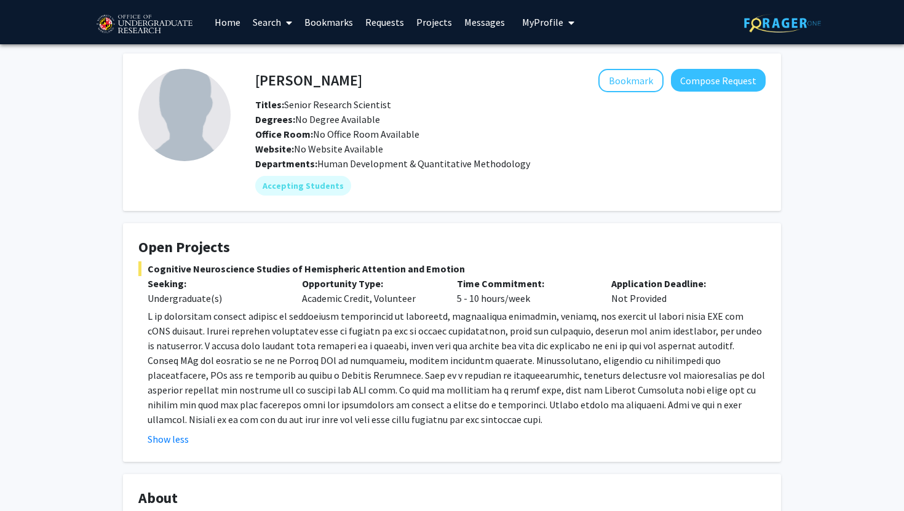
drag, startPoint x: 149, startPoint y: 267, endPoint x: 458, endPoint y: 267, distance: 309.3
click at [458, 267] on span "Cognitive Neuroscience Studies of Hemispheric Attention and Emotion" at bounding box center [451, 268] width 627 height 15
copy span "Cognitive Neuroscience Studies of Hemispheric Attention and Emotion"
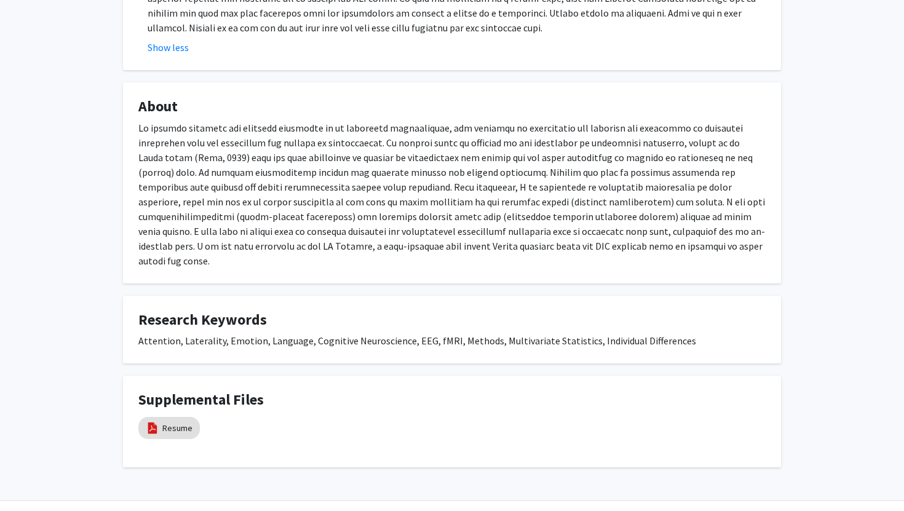
scroll to position [420, 0]
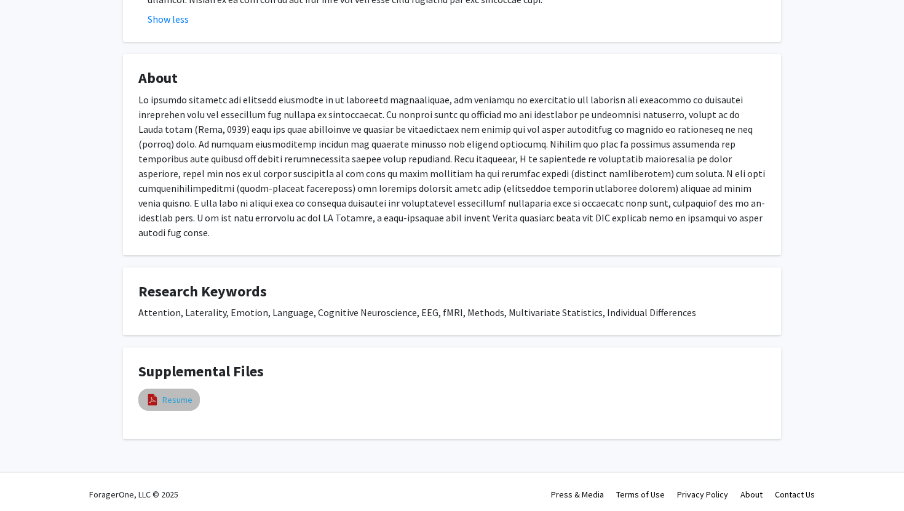
click at [186, 394] on link "Resume" at bounding box center [177, 400] width 30 height 13
select select "custom"
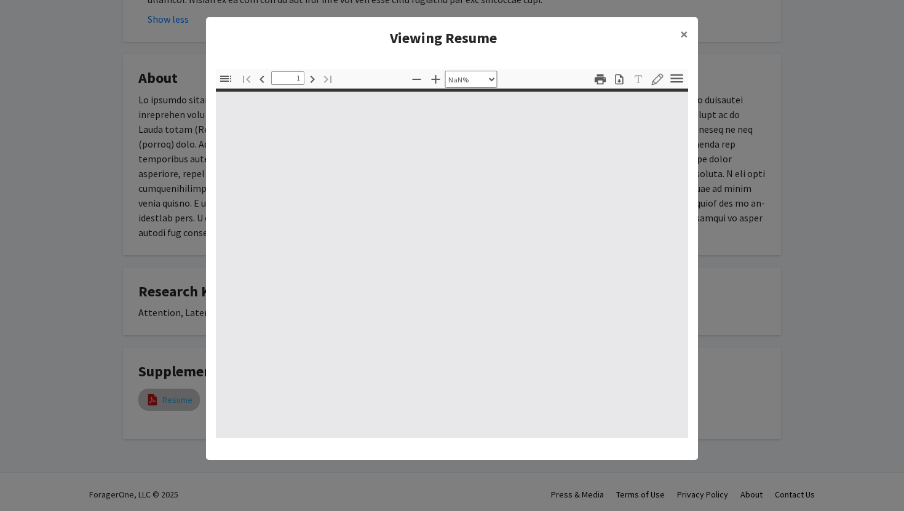
type input "0"
select select "custom"
type input "1"
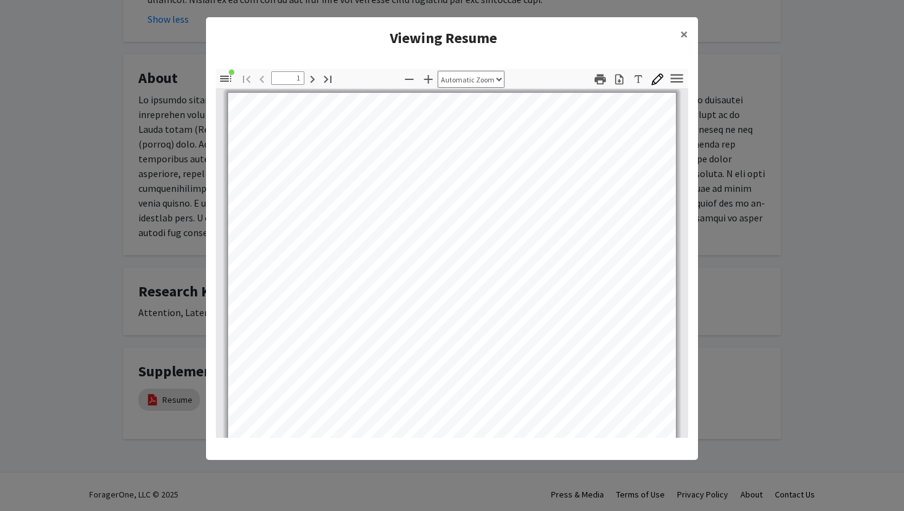
scroll to position [2, 0]
select select "page-width"
click at [718, 201] on modal-container "Viewing Resume × Thumbnails Document Outline Attachments Layers Current Outline…" at bounding box center [452, 255] width 904 height 511
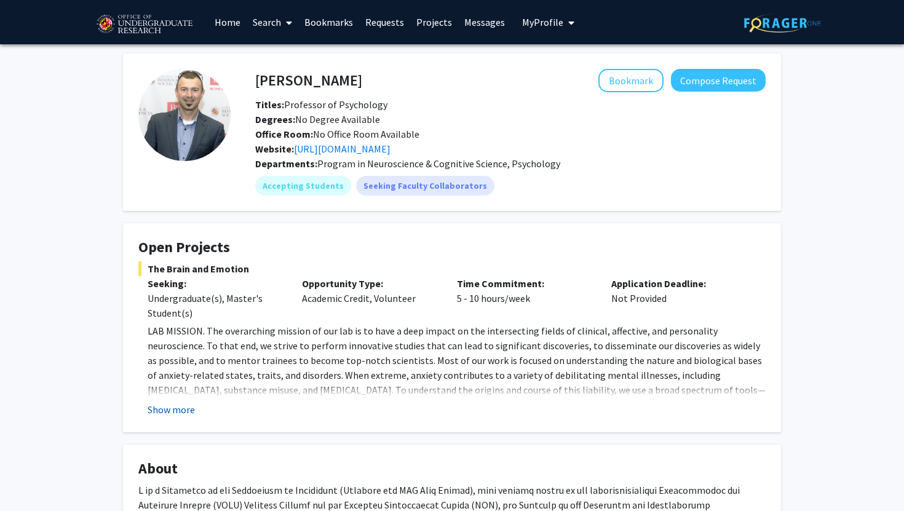
click at [178, 409] on button "Show more" at bounding box center [171, 409] width 47 height 15
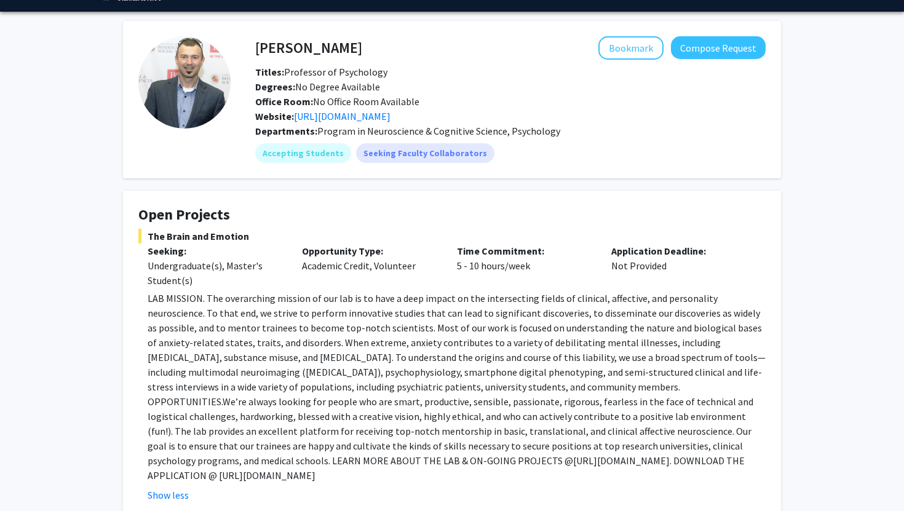
scroll to position [34, 0]
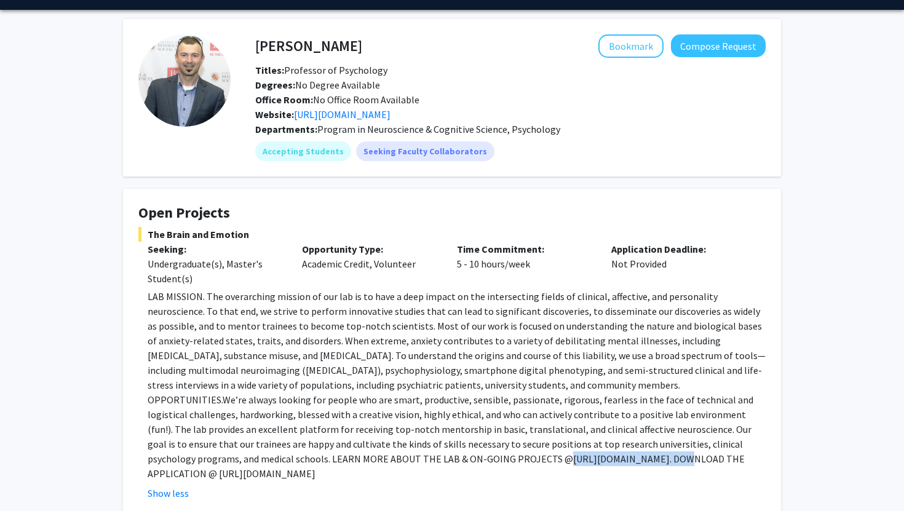
drag, startPoint x: 147, startPoint y: 460, endPoint x: 249, endPoint y: 466, distance: 102.2
click at [249, 465] on fg-read-more "LAB MISSION. The overarching mission of our lab is to have a deep impact on the…" at bounding box center [451, 395] width 627 height 212
copy p "[URL][DOMAIN_NAME]"
click at [437, 391] on p "LAB MISSION. The overarching mission of our lab is to have a deep impact on the…" at bounding box center [457, 385] width 618 height 192
drag, startPoint x: 392, startPoint y: 459, endPoint x: 657, endPoint y: 465, distance: 265.7
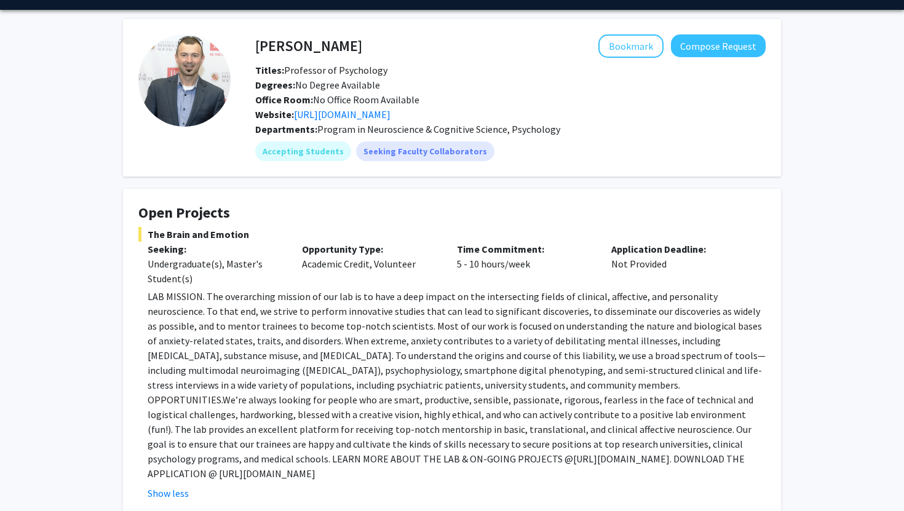
click at [657, 465] on p "LAB MISSION. The overarching mission of our lab is to have a deep impact on the…" at bounding box center [457, 385] width 618 height 192
copy p "[URL][DOMAIN_NAME]"
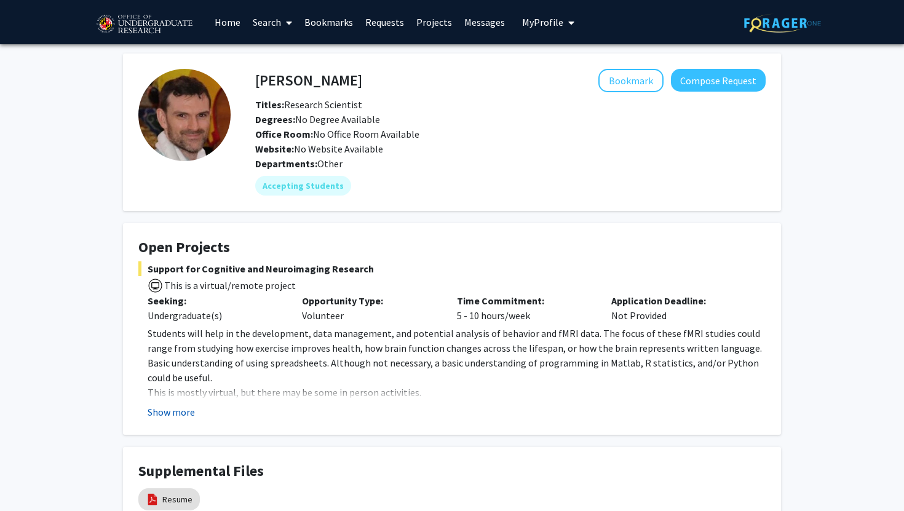
click at [188, 412] on button "Show more" at bounding box center [171, 412] width 47 height 15
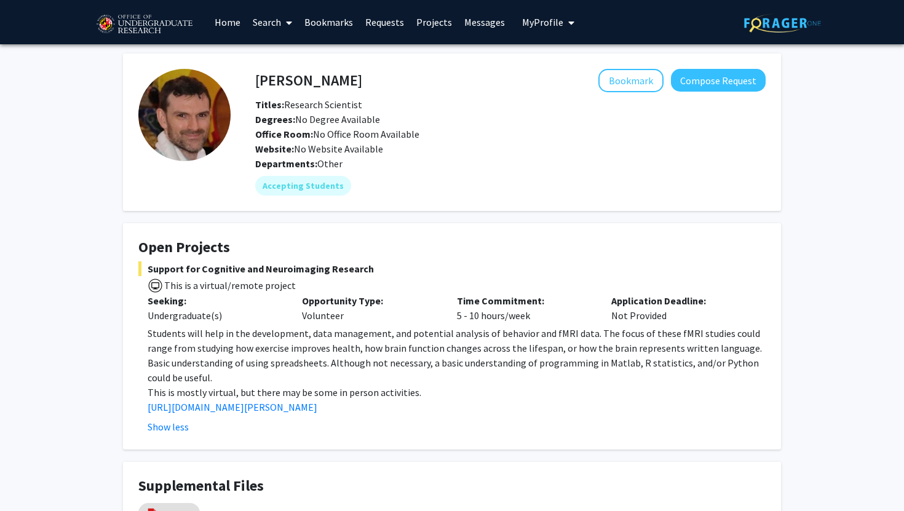
click at [513, 272] on span "Support for Cognitive and Neuroimaging Research" at bounding box center [451, 268] width 627 height 15
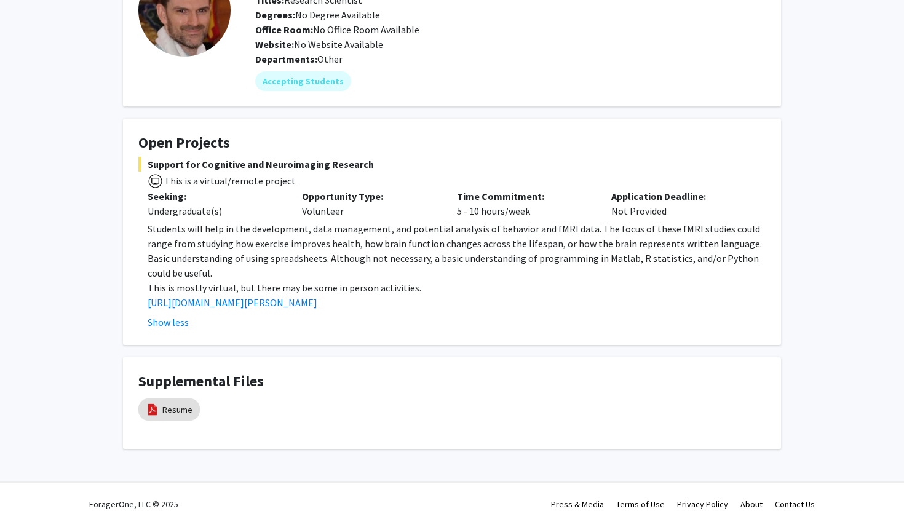
scroll to position [104, 0]
click at [210, 304] on link "[URL][DOMAIN_NAME][PERSON_NAME]" at bounding box center [233, 303] width 170 height 12
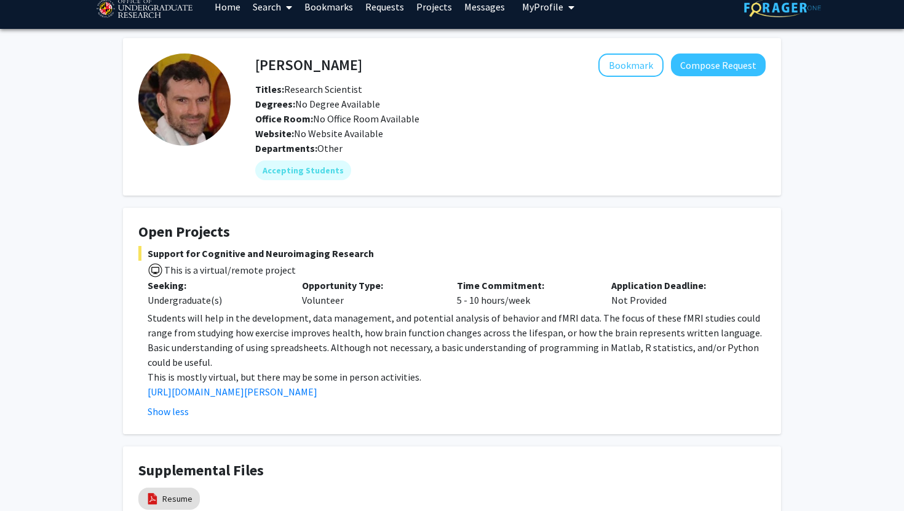
scroll to position [119, 0]
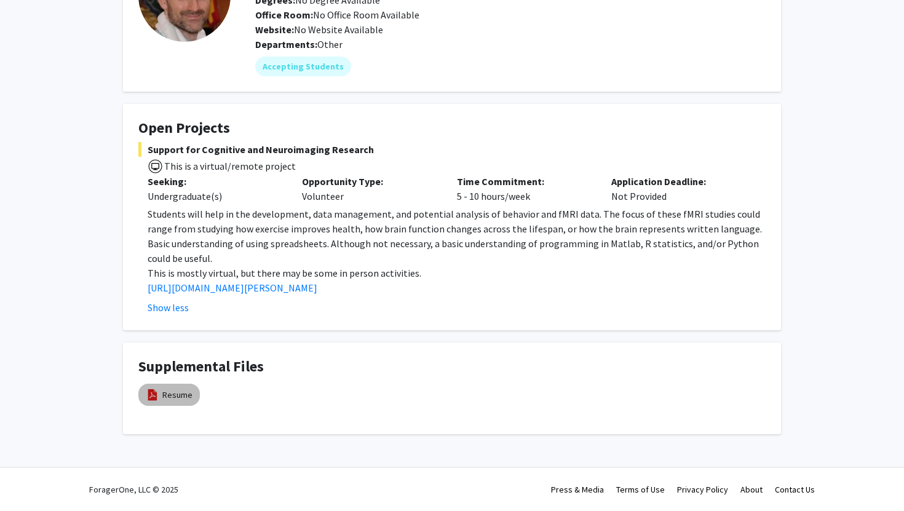
click at [173, 403] on mat-chip "Resume" at bounding box center [168, 395] width 61 height 22
click at [177, 390] on link "Resume" at bounding box center [177, 395] width 30 height 13
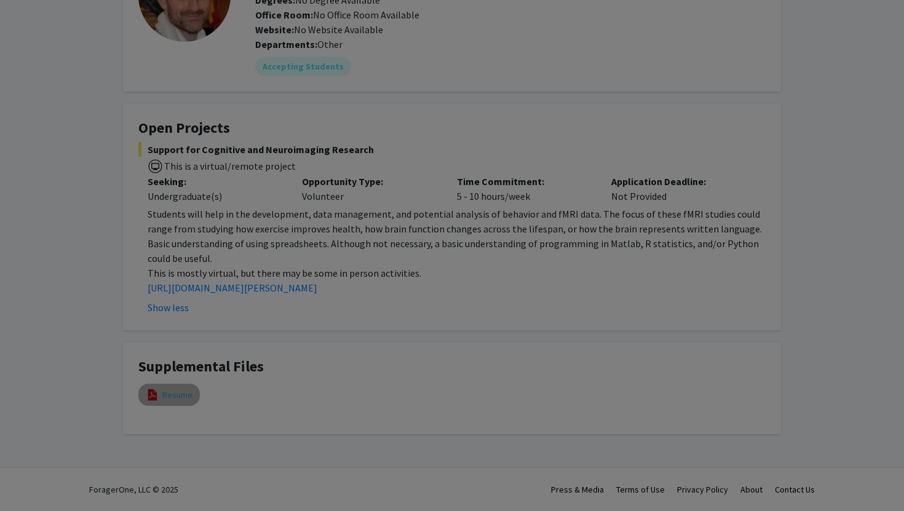
select select "custom"
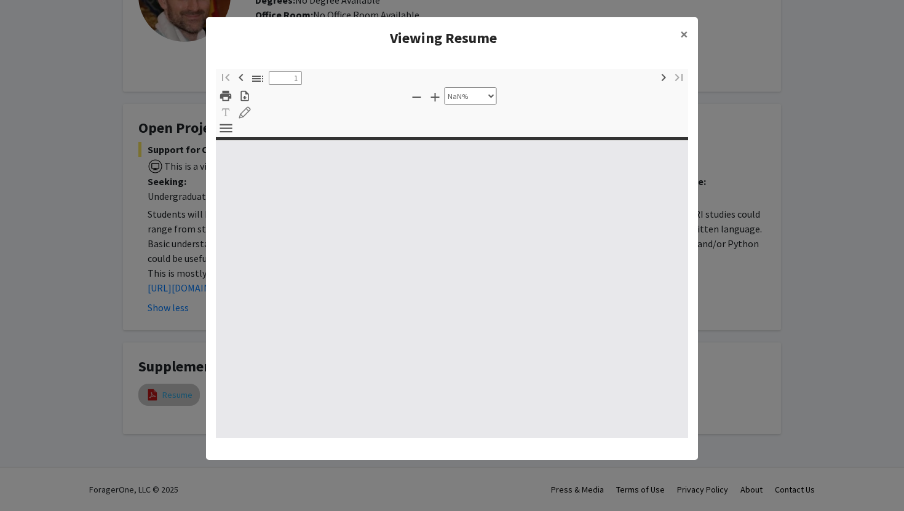
type input "0"
select select "custom"
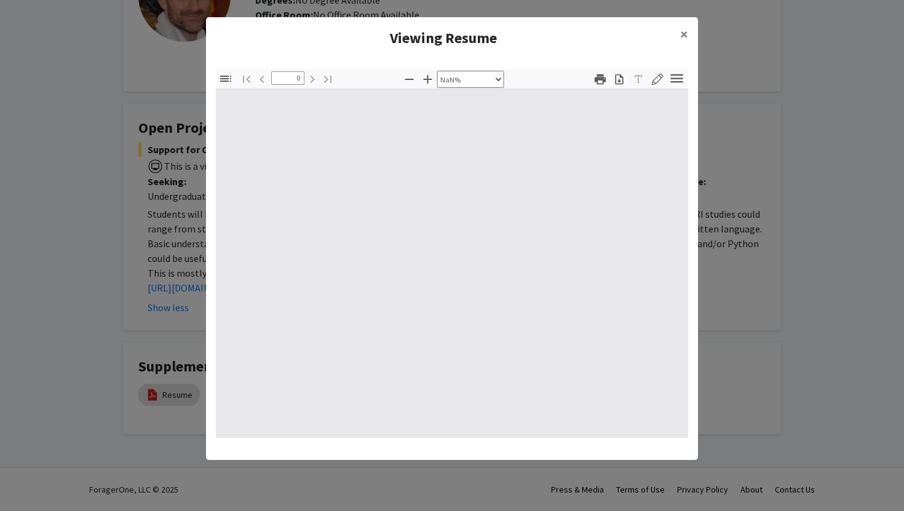
type input "1"
select select "auto"
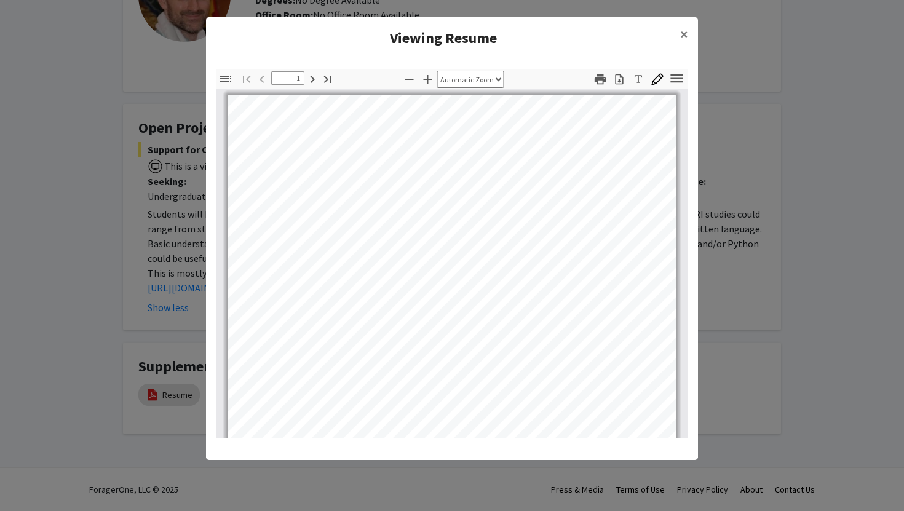
scroll to position [0, 0]
click at [682, 41] on span "×" at bounding box center [684, 34] width 8 height 19
